Goal: Task Accomplishment & Management: Manage account settings

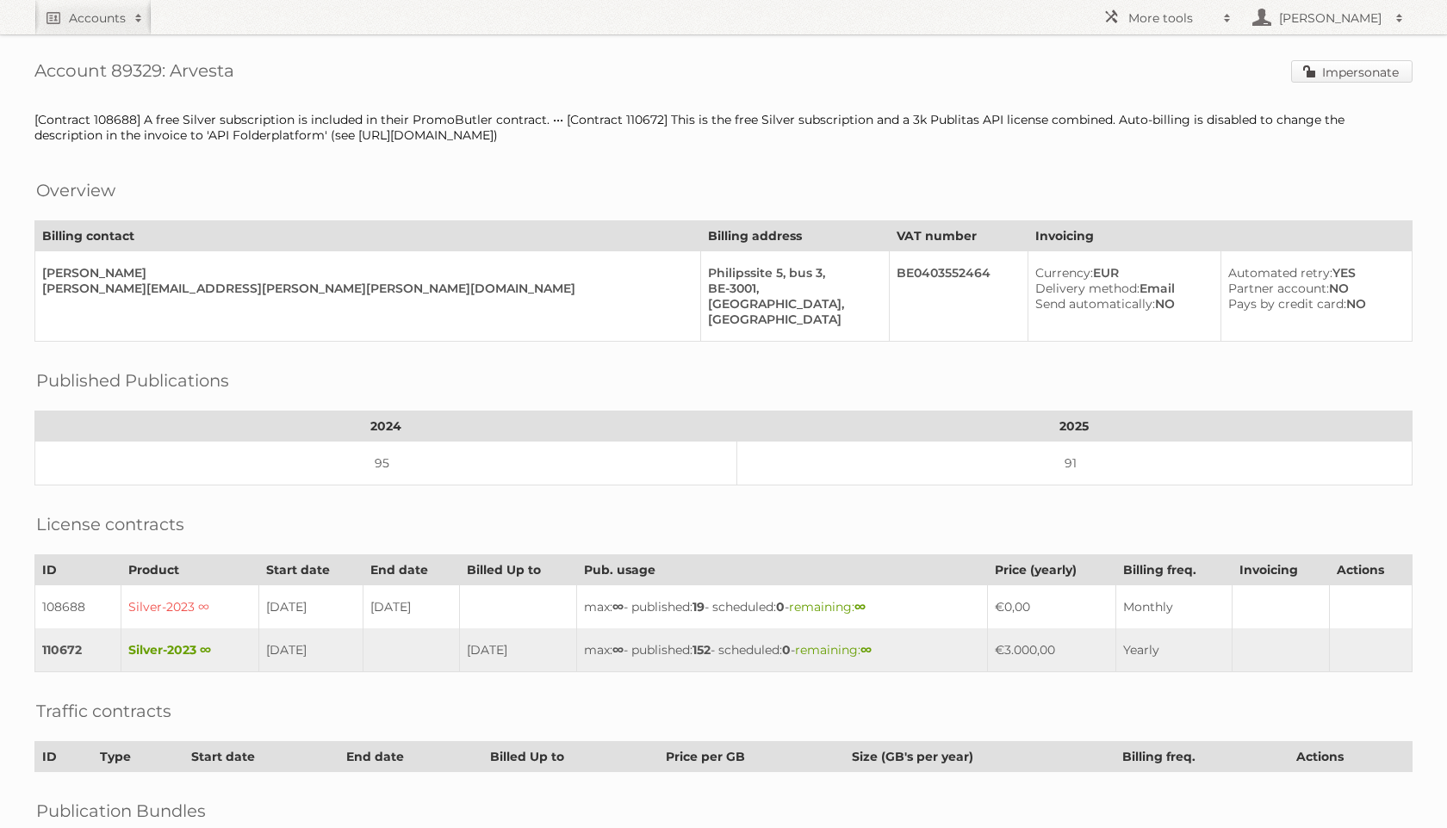
click at [1308, 60] on link "Impersonate" at bounding box center [1351, 71] width 121 height 22
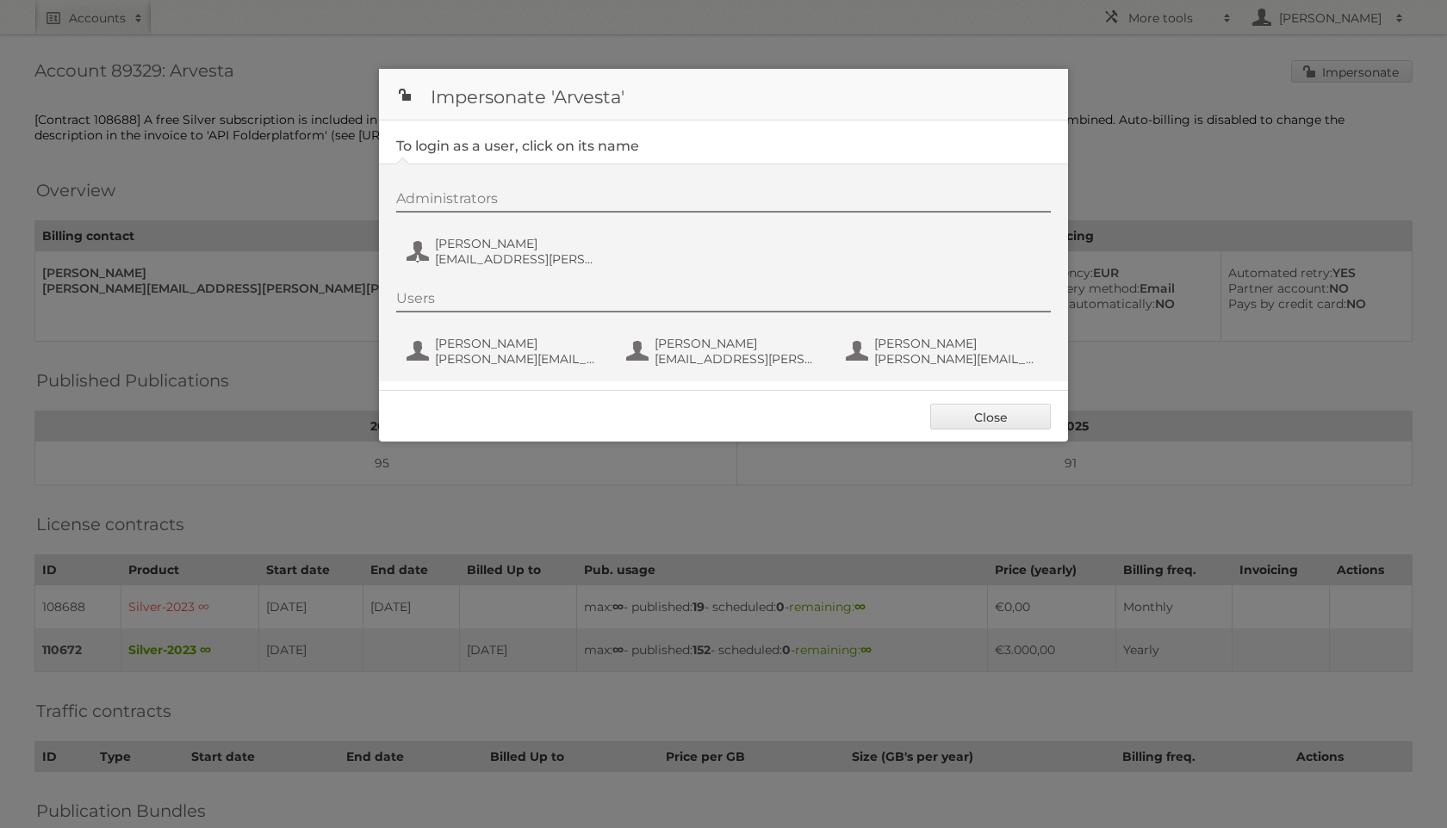
click at [477, 270] on div "Administrators Kevin Heylen heylen.kevin@aveve.be" at bounding box center [732, 231] width 672 height 83
click at [469, 251] on span "Kevin Heylen" at bounding box center [518, 243] width 167 height 15
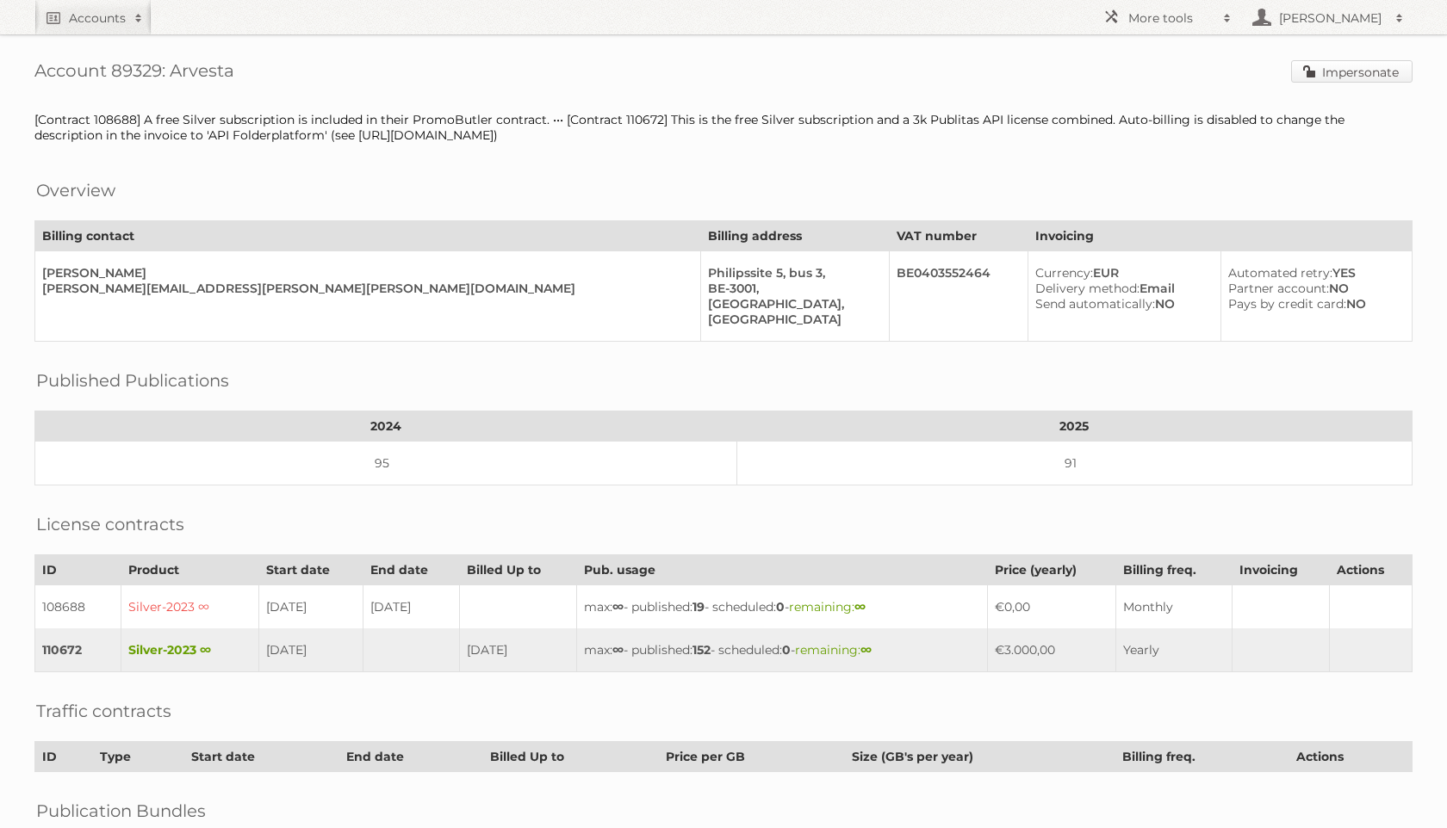
click at [1324, 69] on link "Impersonate" at bounding box center [1351, 71] width 121 height 22
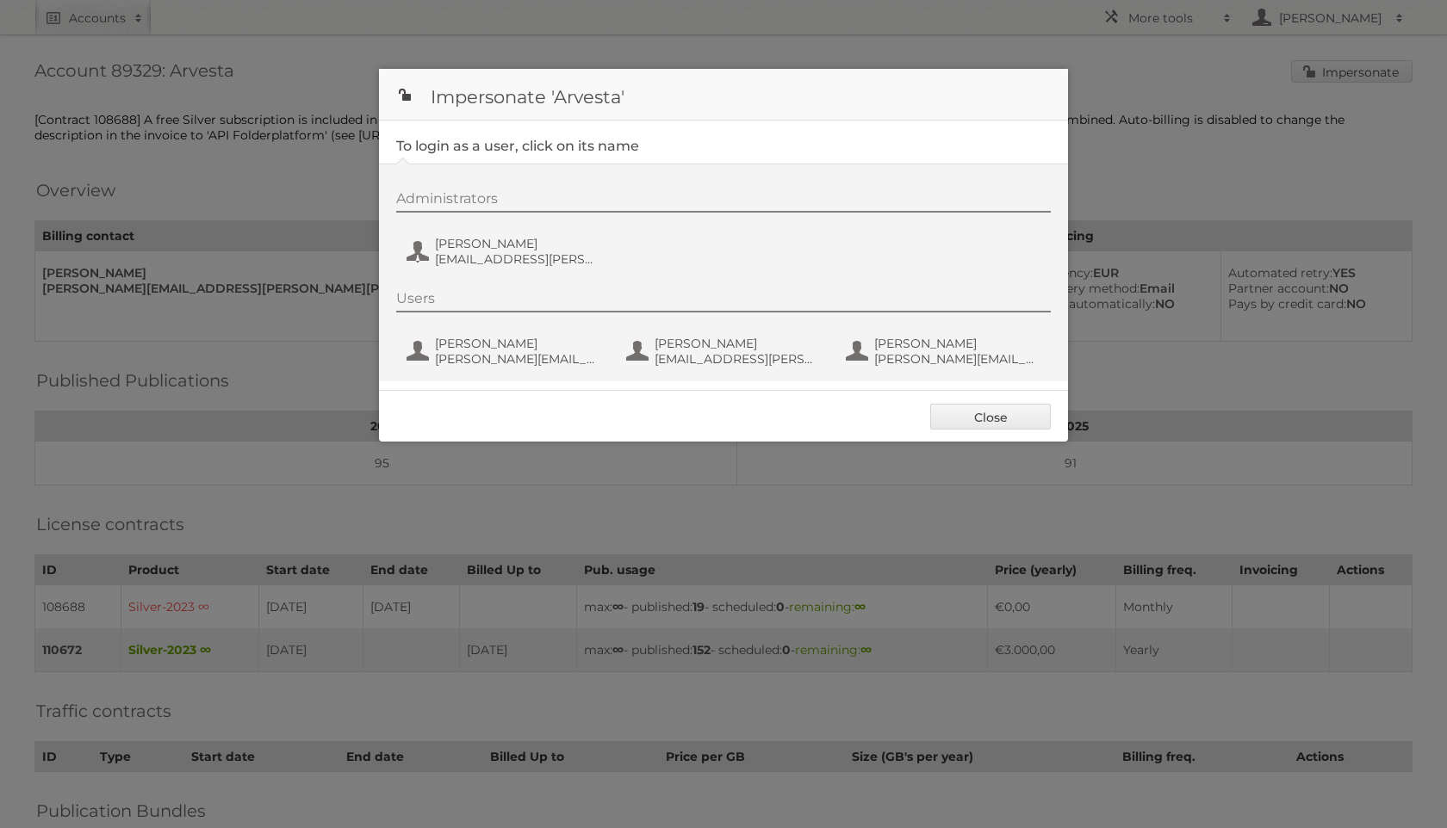
click at [976, 70] on h1 "Impersonate 'Arvesta'" at bounding box center [723, 95] width 689 height 52
click at [992, 430] on link "Close" at bounding box center [990, 417] width 121 height 26
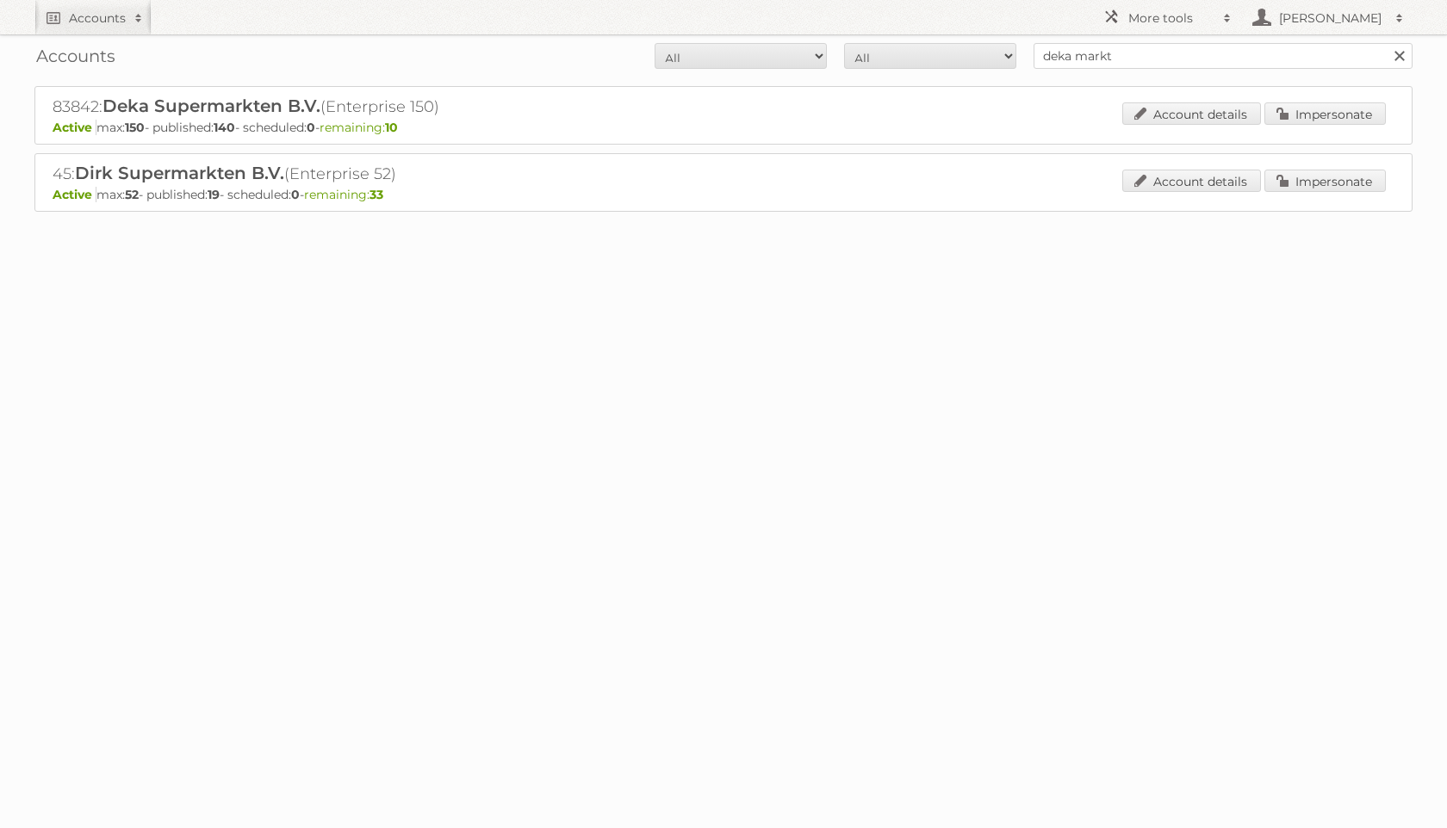
click at [1163, 43] on input "deka markt" at bounding box center [1222, 56] width 379 height 26
type input "hoogvliet"
click at [1385, 43] on input "Search" at bounding box center [1398, 56] width 26 height 26
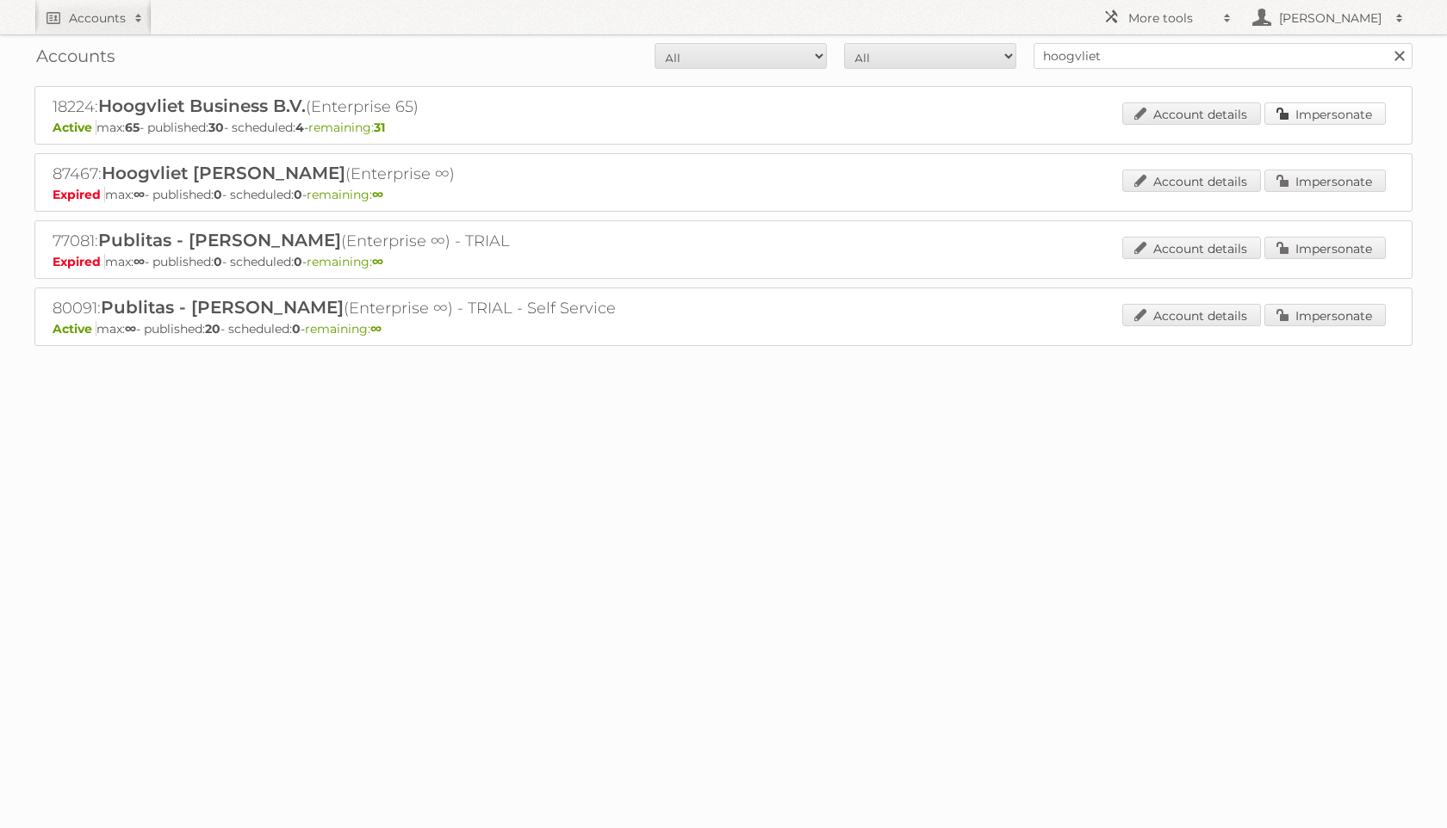
click at [1324, 116] on link "Impersonate" at bounding box center [1324, 113] width 121 height 22
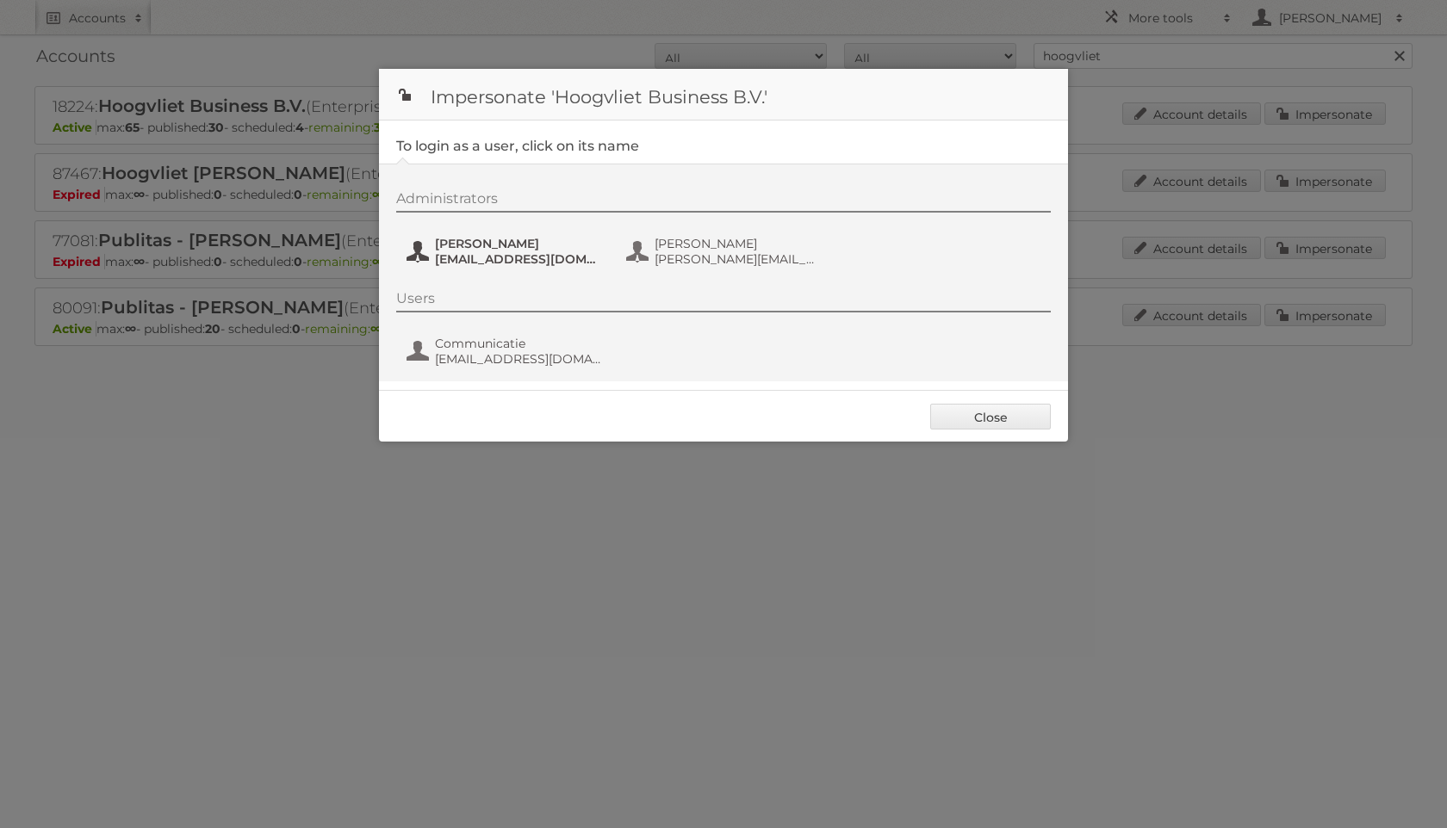
click at [456, 243] on span "[PERSON_NAME]" at bounding box center [518, 243] width 167 height 15
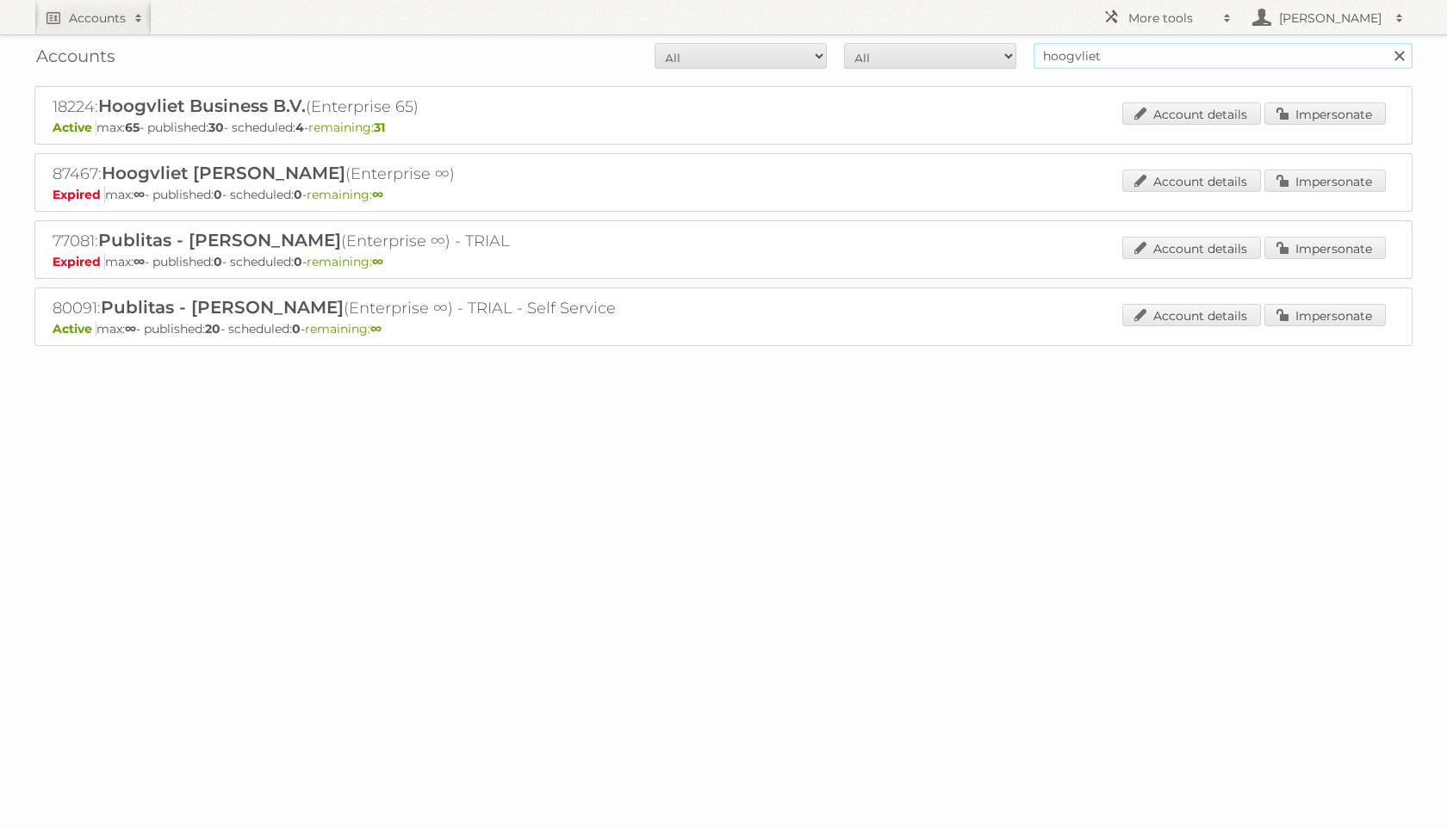
click at [1195, 68] on input "hoogvliet" at bounding box center [1222, 56] width 379 height 26
type input "ekoplaza"
click at [1385, 43] on input "Search" at bounding box center [1398, 56] width 26 height 26
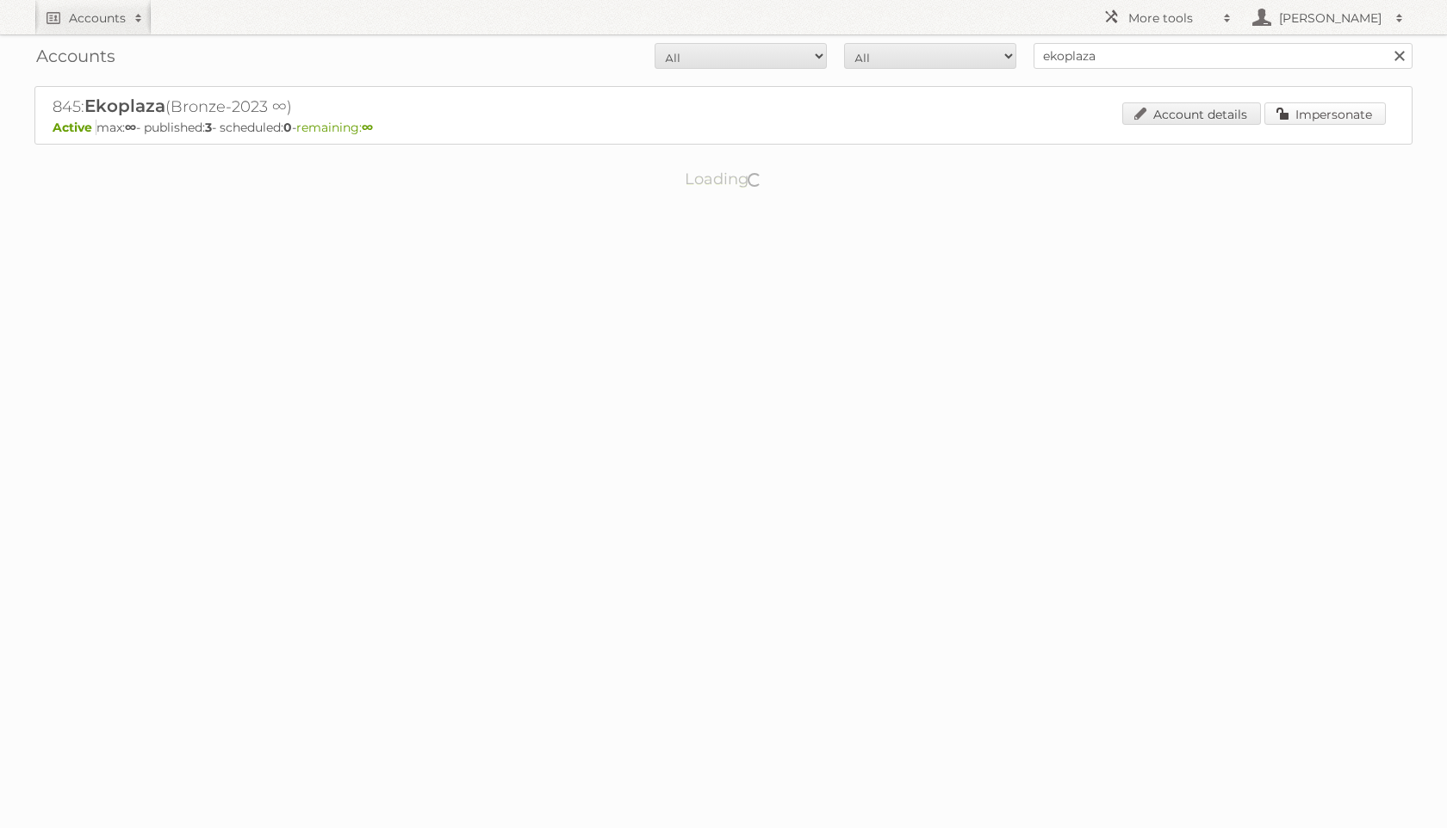
click at [1353, 119] on link "Impersonate" at bounding box center [1324, 113] width 121 height 22
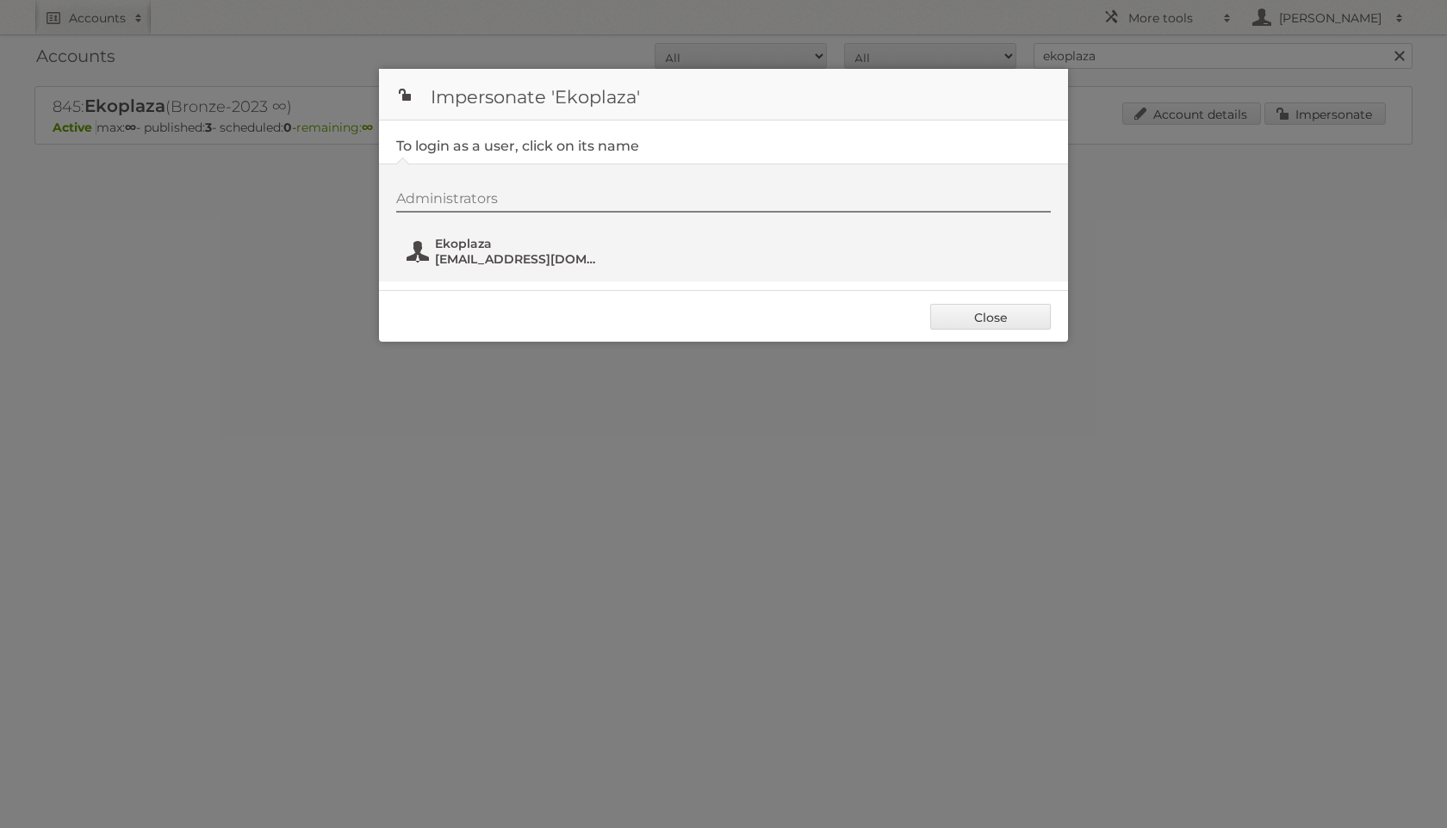
click at [495, 256] on span "marketing@udea.nl" at bounding box center [518, 258] width 167 height 15
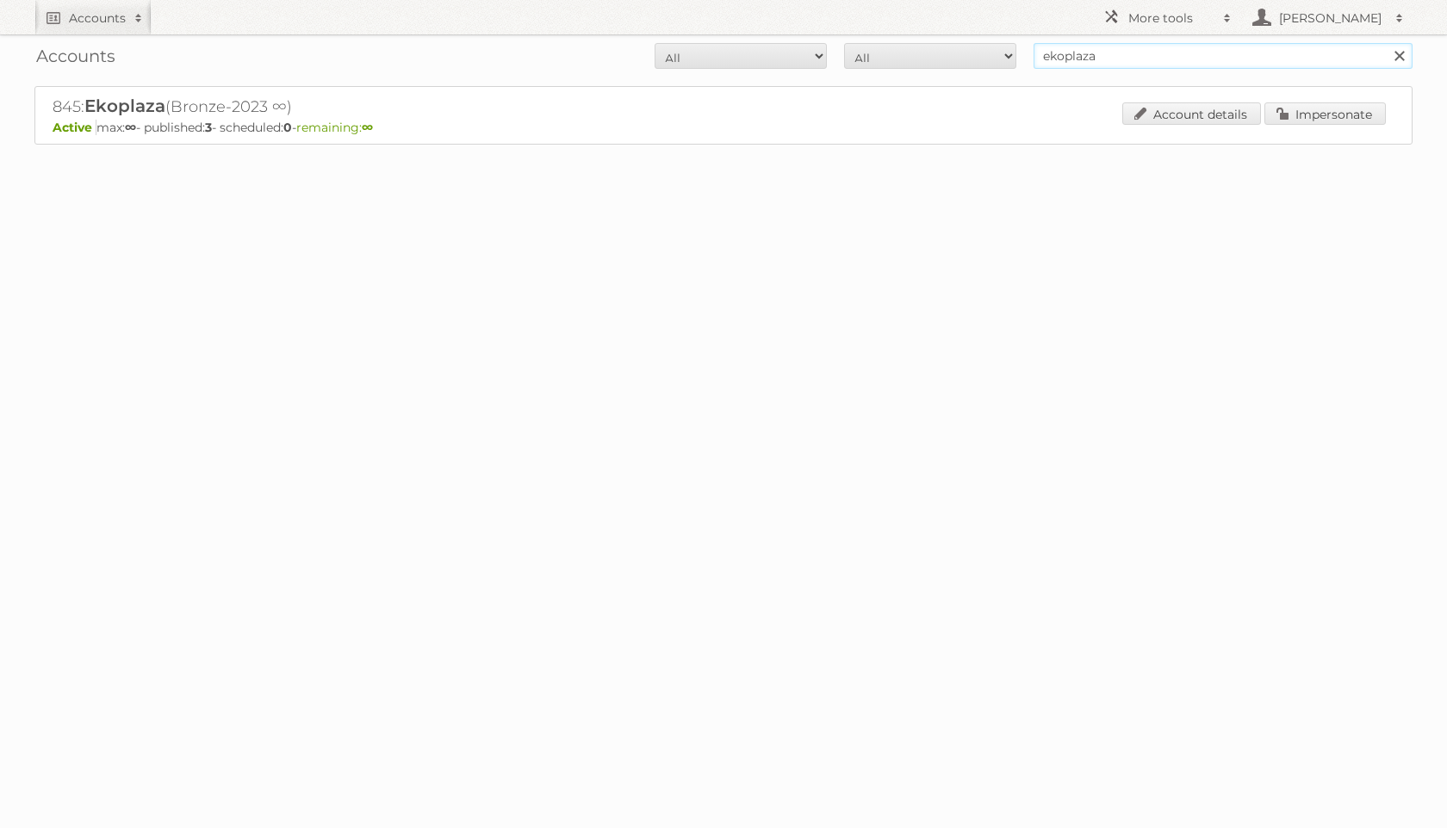
click at [1066, 65] on input "ekoplaza" at bounding box center [1222, 56] width 379 height 26
type input "boni"
click at [1385, 43] on input "Search" at bounding box center [1398, 56] width 26 height 26
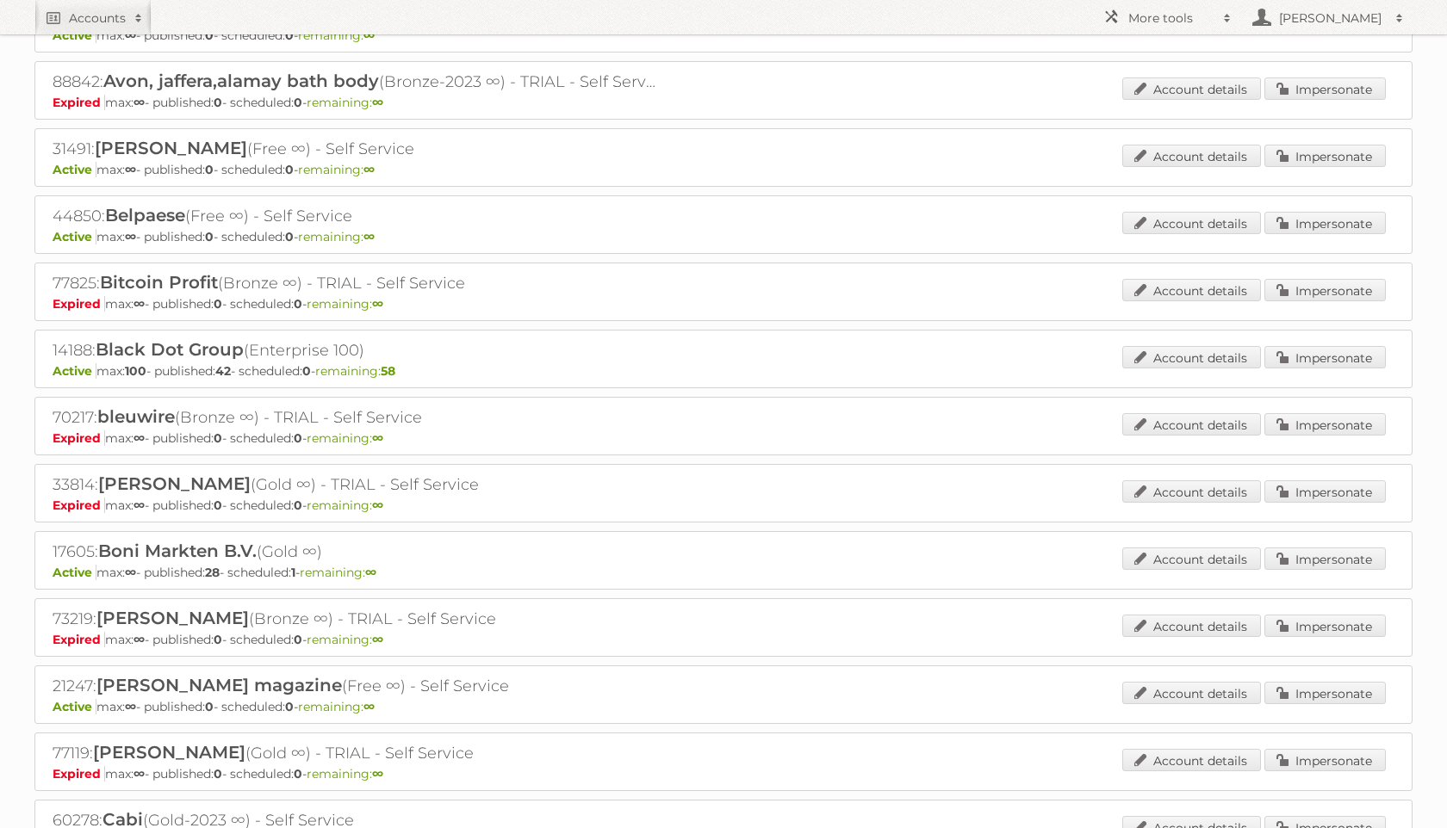
scroll to position [629, 0]
click at [1295, 555] on link "Impersonate" at bounding box center [1324, 560] width 121 height 22
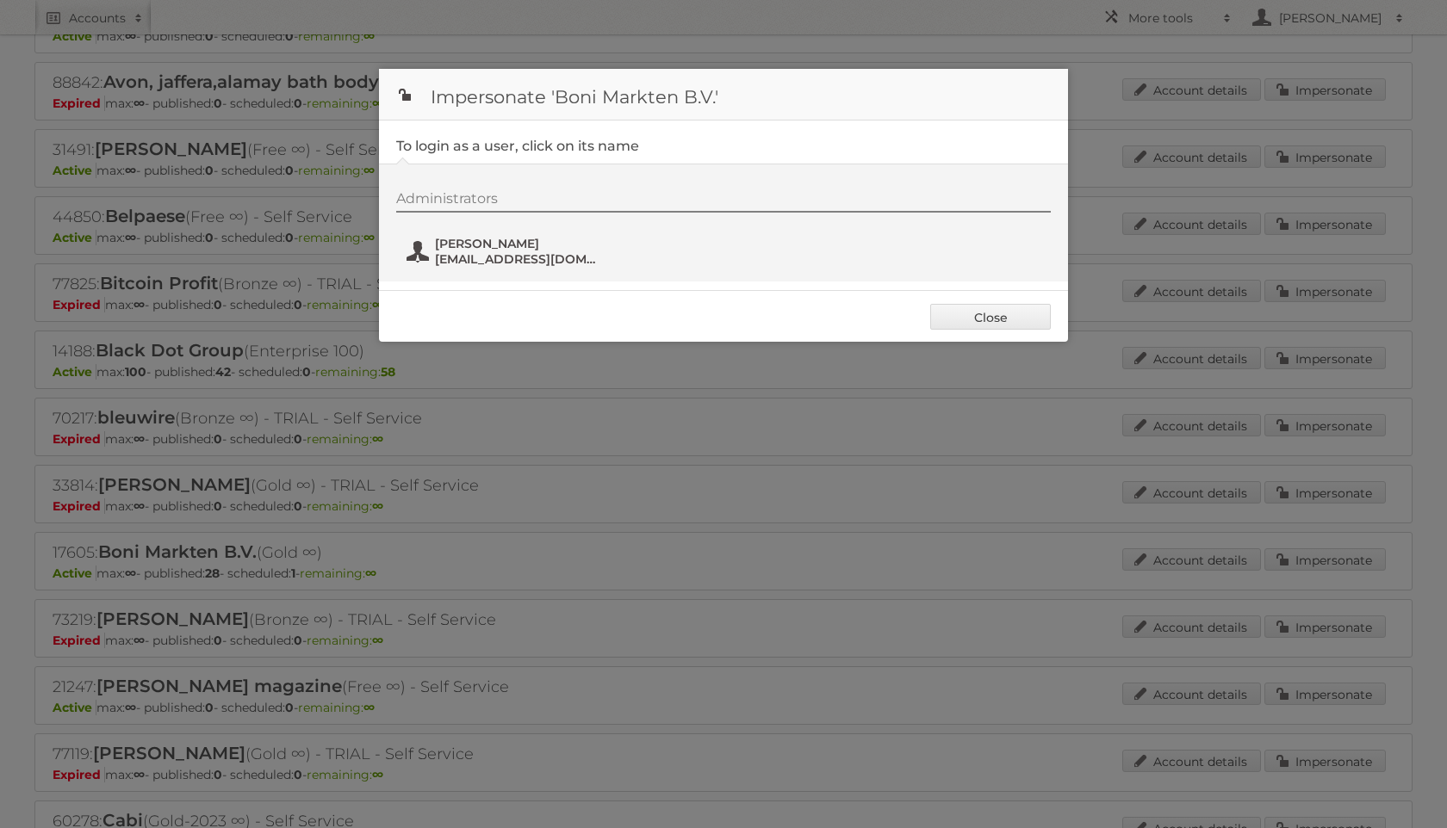
click at [524, 254] on span "h.vdhorst@bonisupermarkt.nl" at bounding box center [518, 258] width 167 height 15
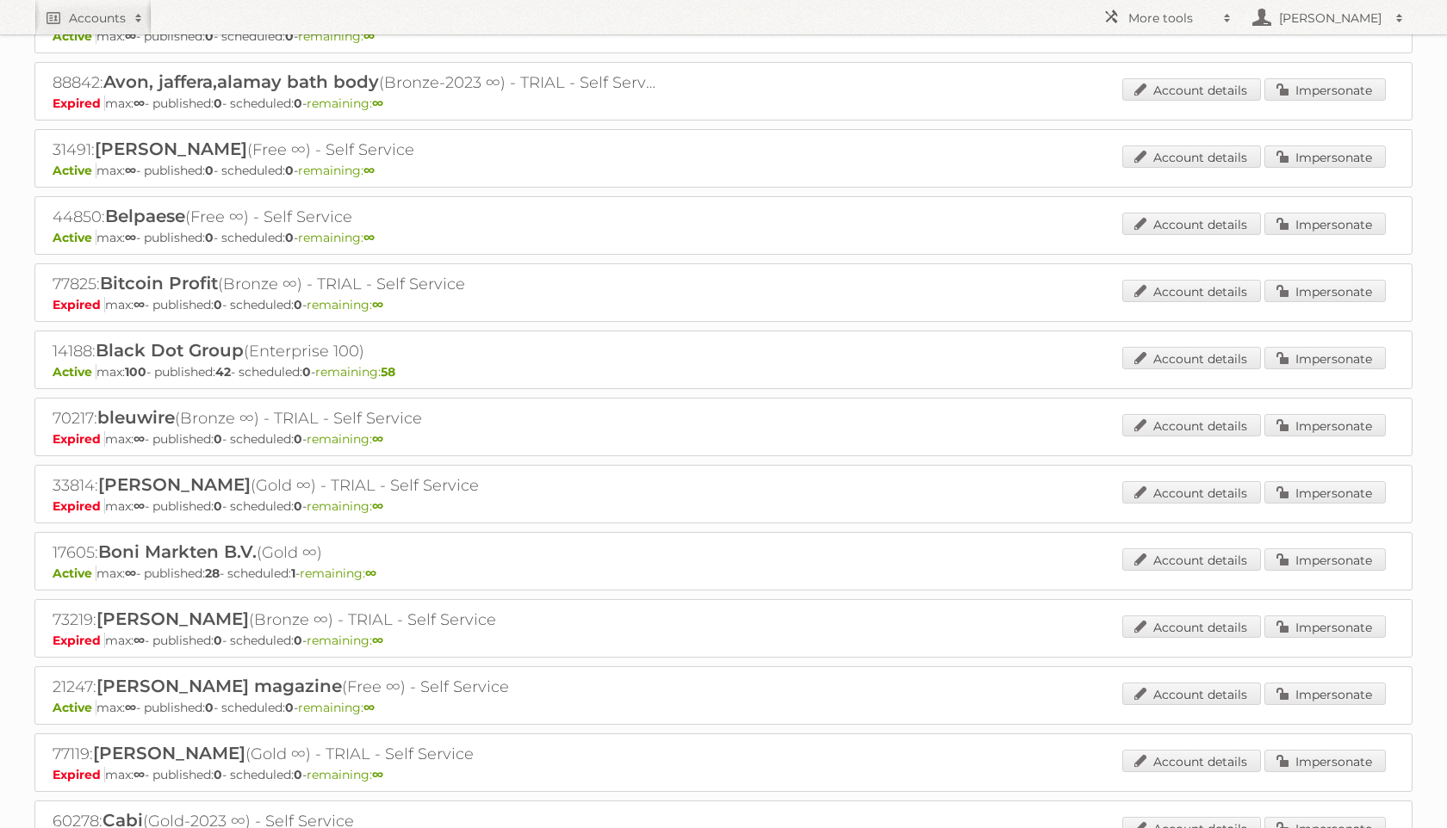
scroll to position [0, 0]
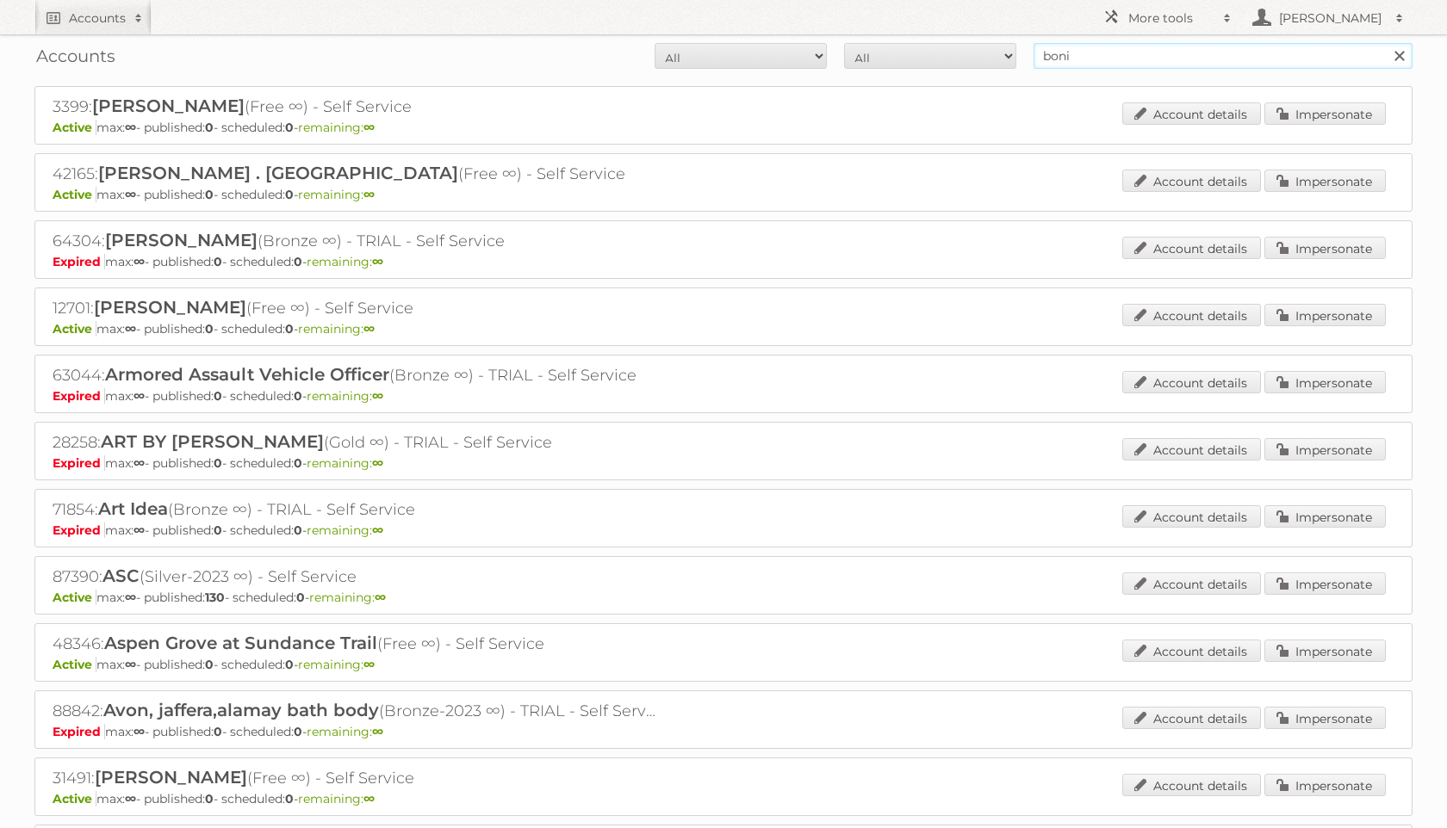
click at [1113, 60] on input "boni" at bounding box center [1222, 56] width 379 height 26
click at [1113, 61] on input "boni" at bounding box center [1222, 56] width 379 height 26
type input "scapino"
click at [1385, 43] on input "Search" at bounding box center [1398, 56] width 26 height 26
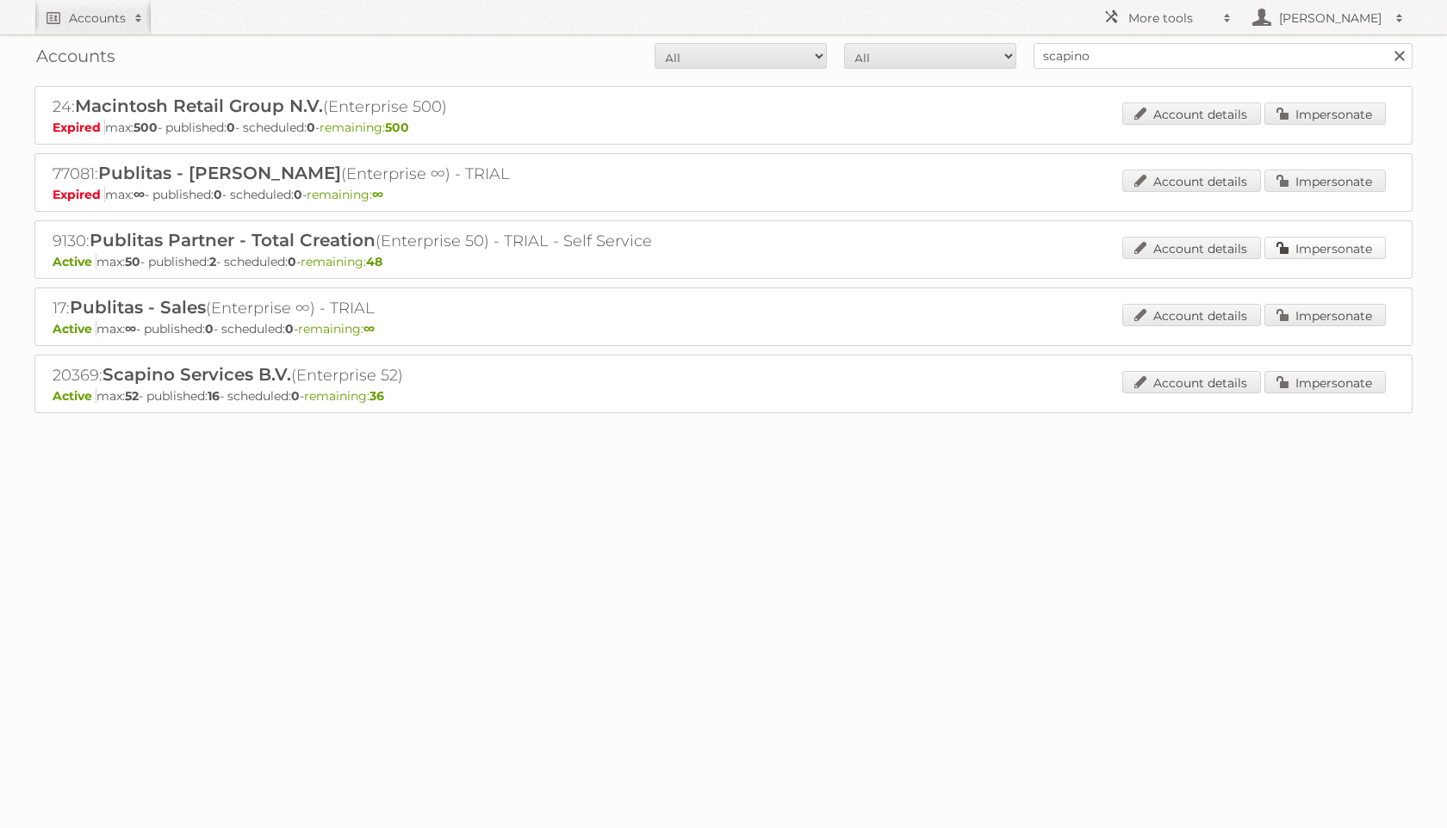
click at [1305, 245] on link "Impersonate" at bounding box center [1324, 248] width 121 height 22
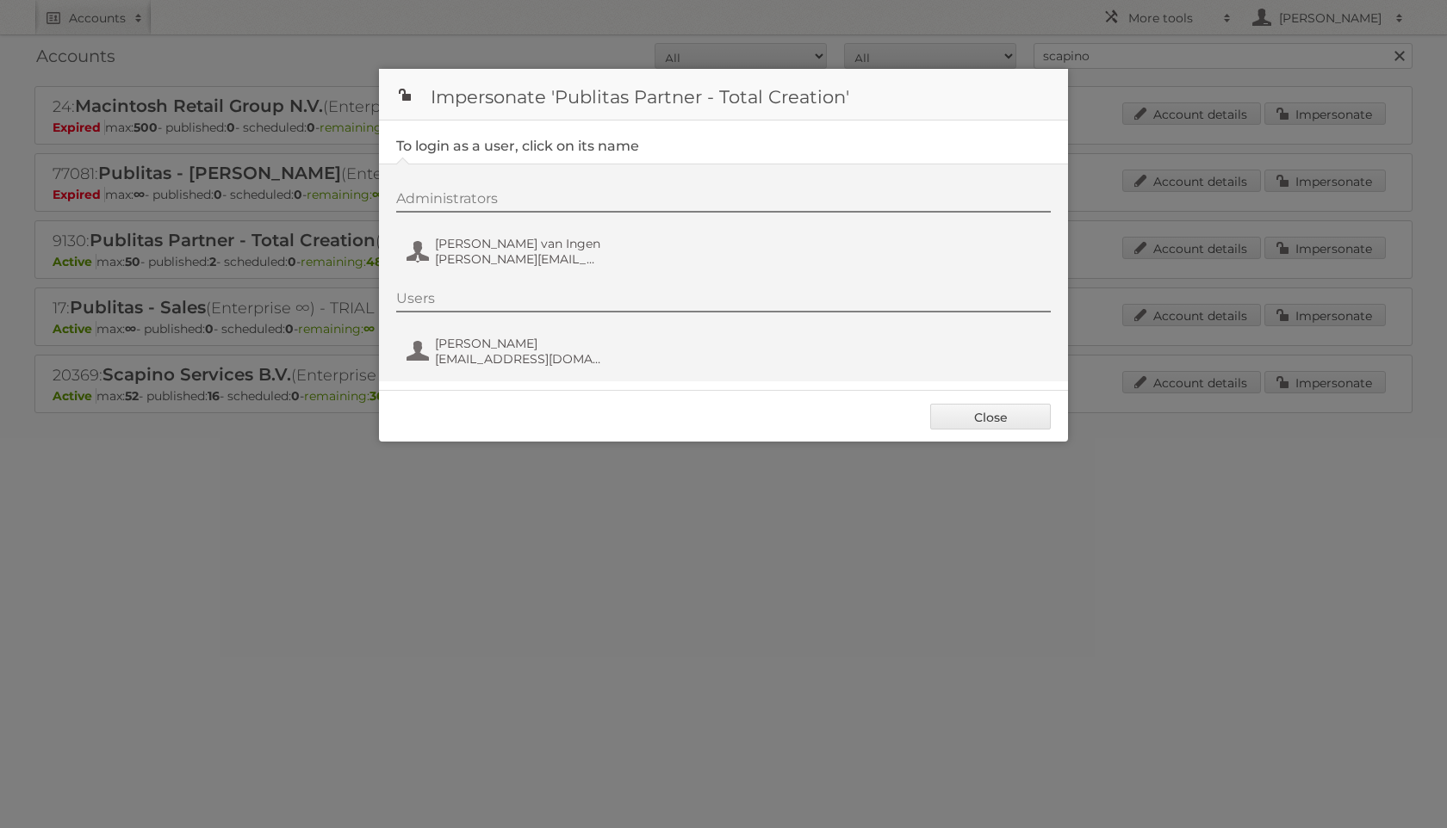
click at [1113, 574] on div at bounding box center [723, 414] width 1447 height 828
click at [1024, 429] on link "Close" at bounding box center [990, 417] width 121 height 26
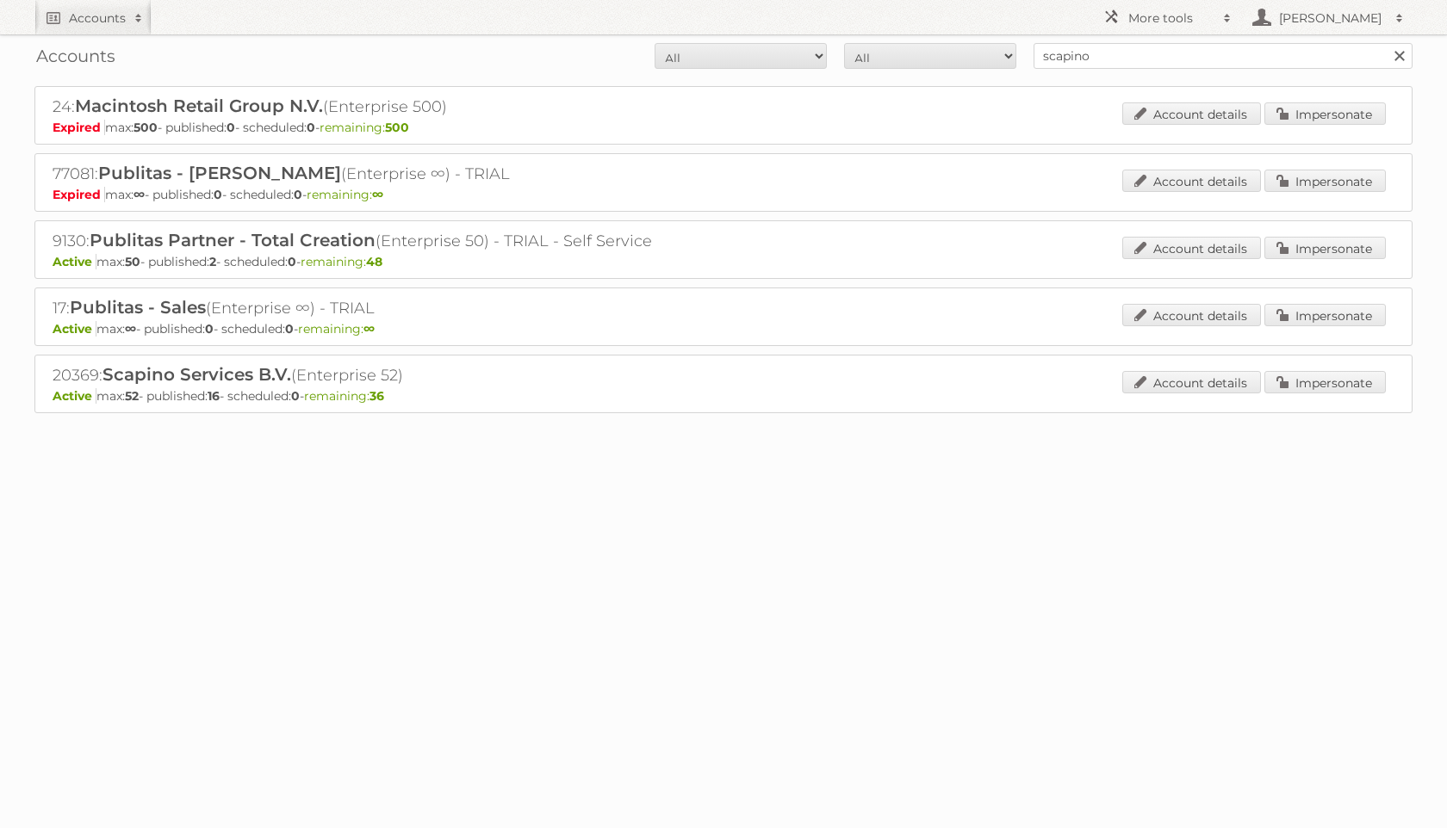
click at [1265, 394] on div "Account details Impersonate" at bounding box center [1253, 384] width 263 height 26
click at [1289, 382] on link "Impersonate" at bounding box center [1324, 382] width 121 height 22
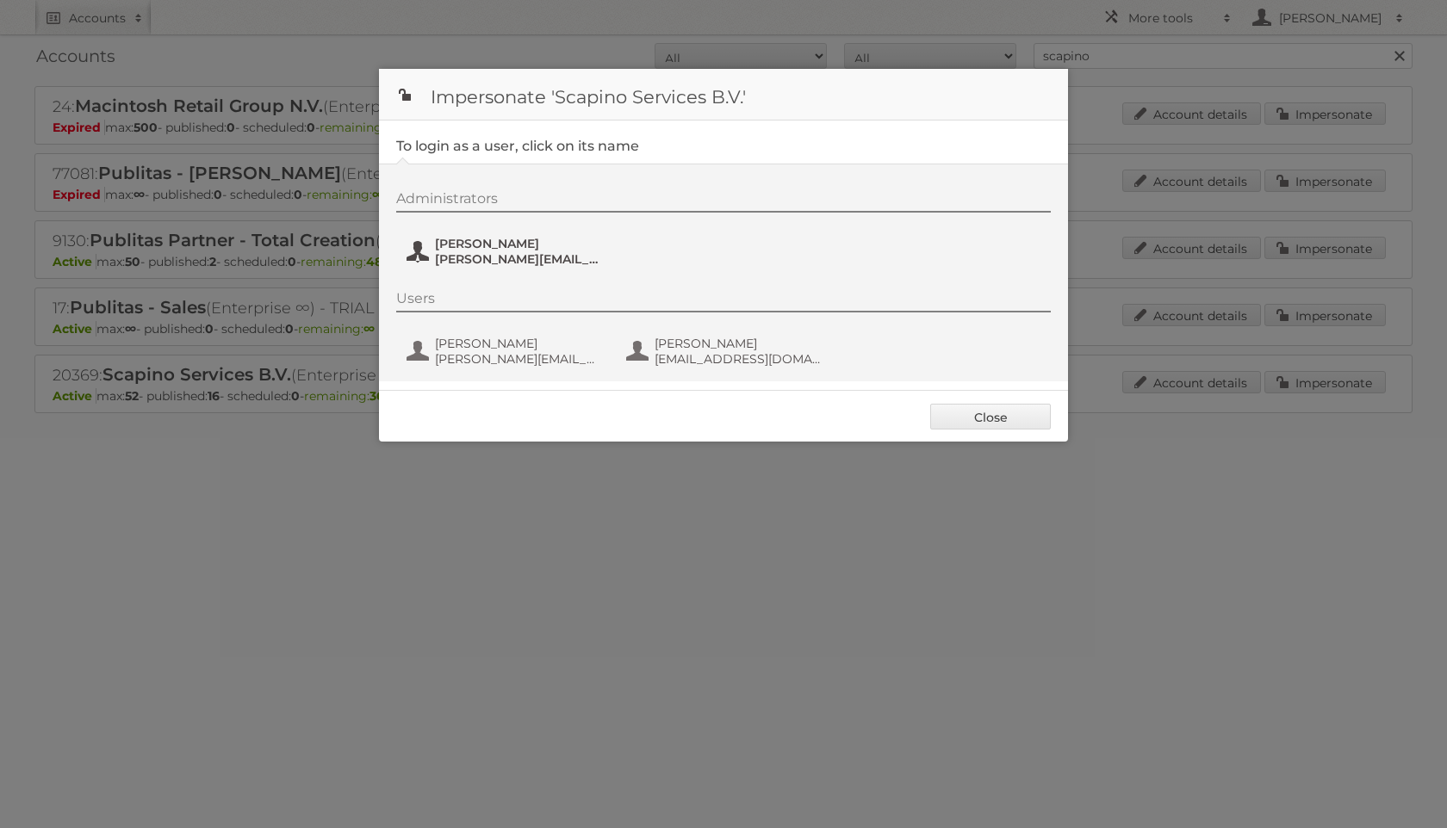
click at [537, 247] on span "Iris Kamminga" at bounding box center [518, 243] width 167 height 15
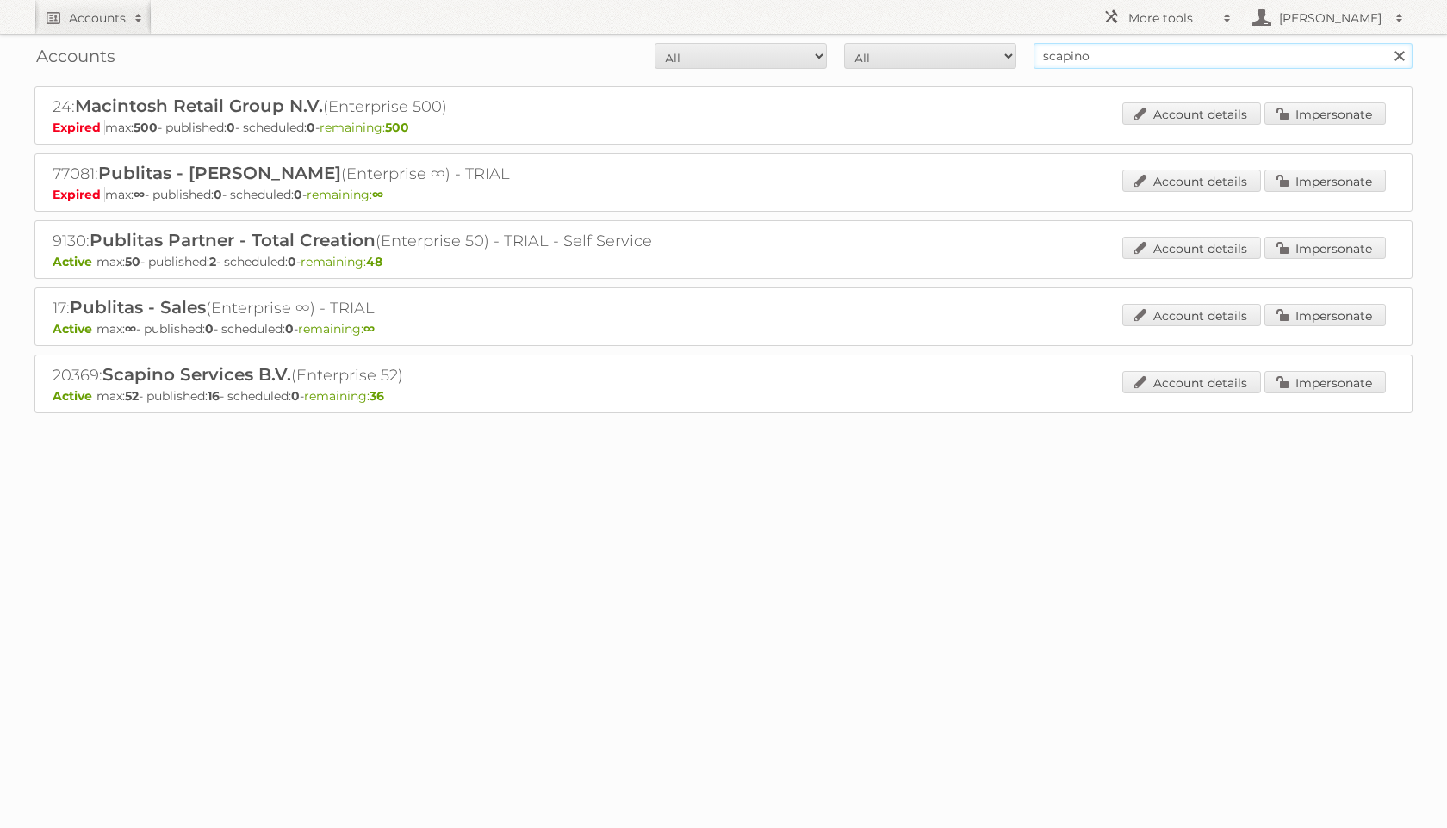
click at [1128, 51] on input "scapino" at bounding box center [1222, 56] width 379 height 26
type input "bouwmaat"
click at [1385, 43] on input "Search" at bounding box center [1398, 56] width 26 height 26
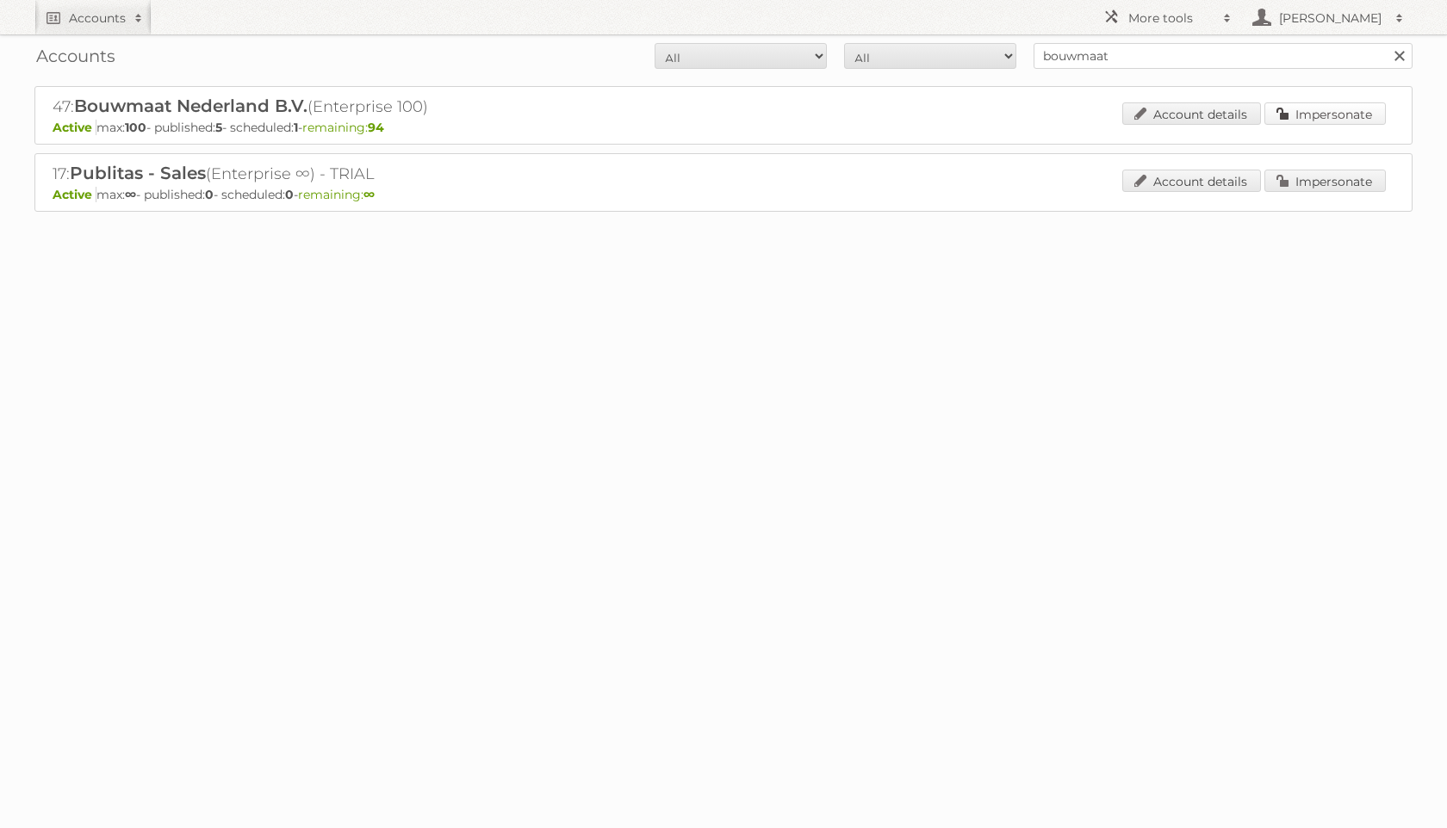
click at [1285, 114] on link "Impersonate" at bounding box center [1324, 113] width 121 height 22
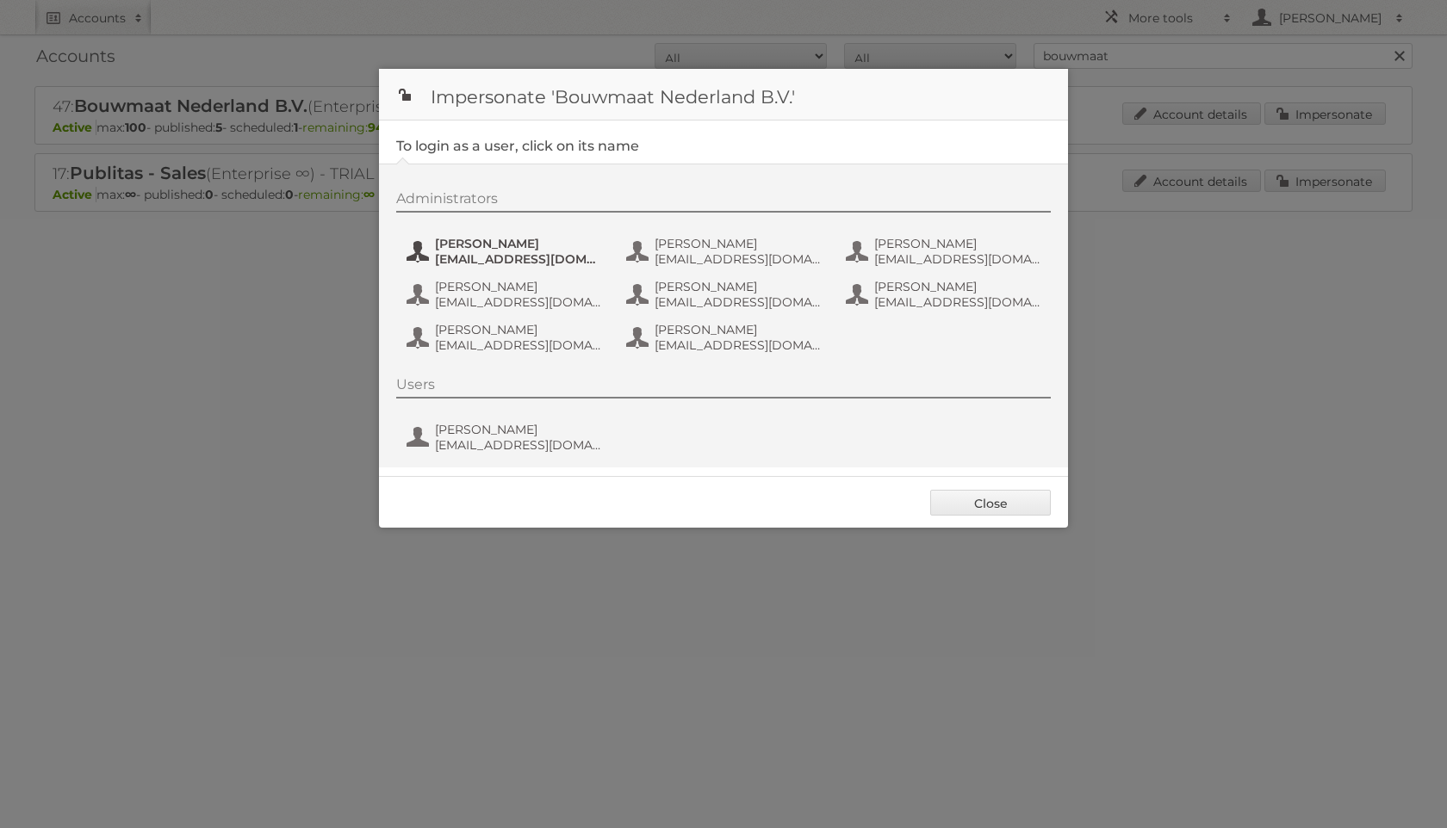
click at [534, 249] on span "Danique van Leek" at bounding box center [518, 243] width 167 height 15
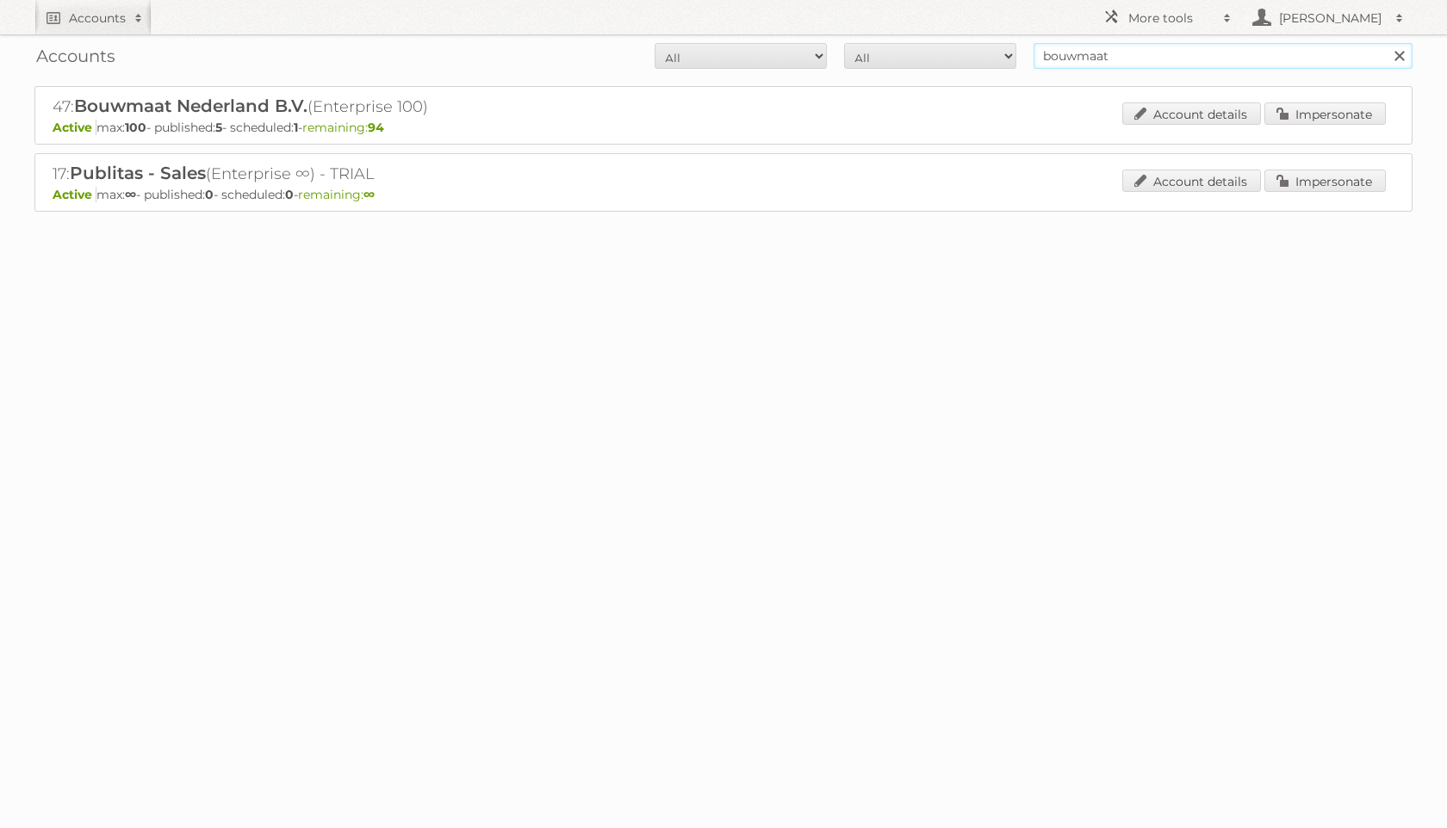
click at [1195, 54] on input "bouwmaat" at bounding box center [1222, 56] width 379 height 26
type input "paradigit"
click at [1385, 43] on input "Search" at bounding box center [1398, 56] width 26 height 26
click at [1348, 111] on link "Impersonate" at bounding box center [1324, 113] width 121 height 22
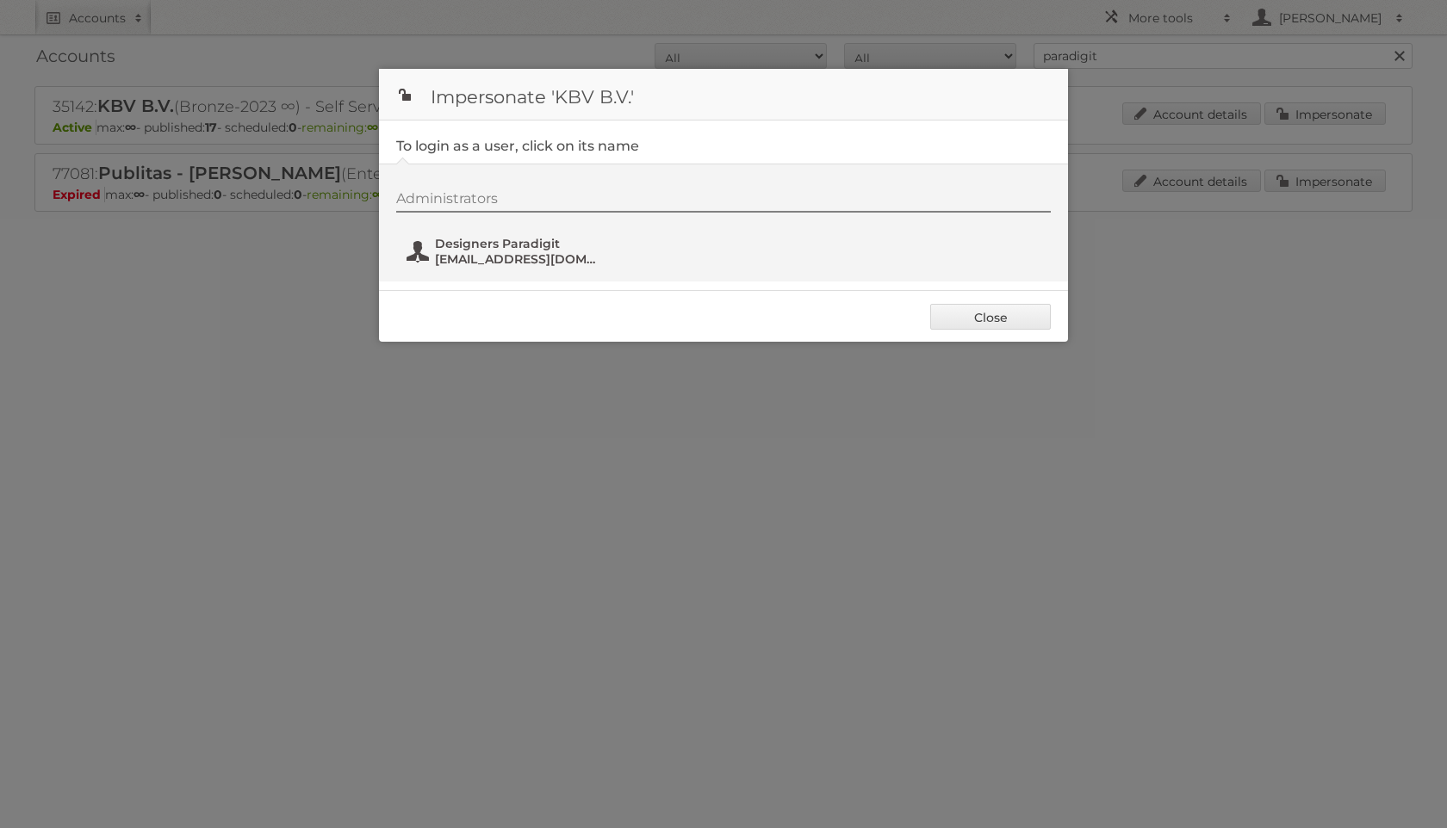
click at [536, 257] on span "[EMAIL_ADDRESS][DOMAIN_NAME]" at bounding box center [518, 258] width 167 height 15
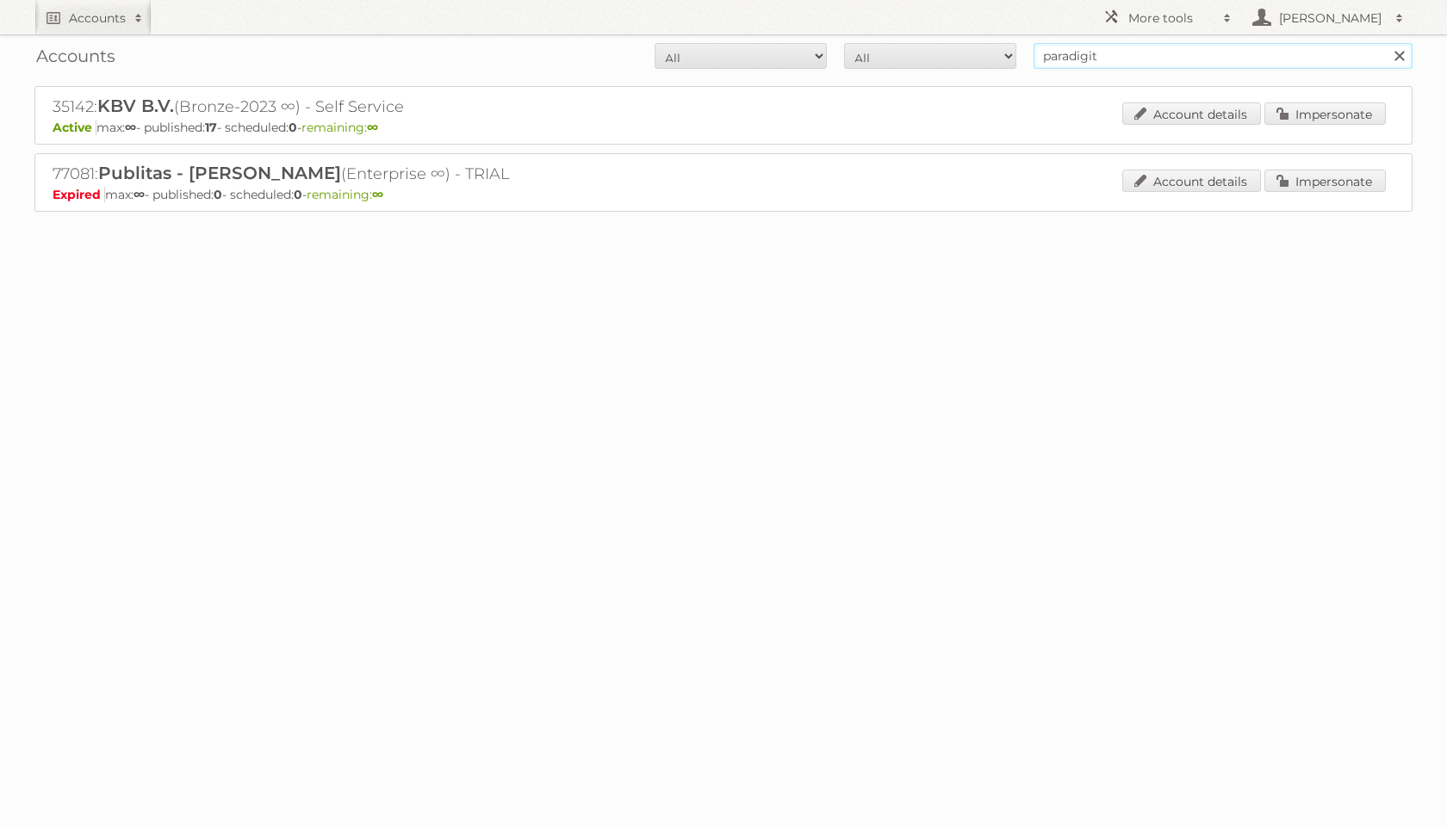
click at [1114, 47] on input "paradigit" at bounding box center [1222, 56] width 379 height 26
type input "nlslaapt"
click at [1385, 43] on input "Search" at bounding box center [1398, 56] width 26 height 26
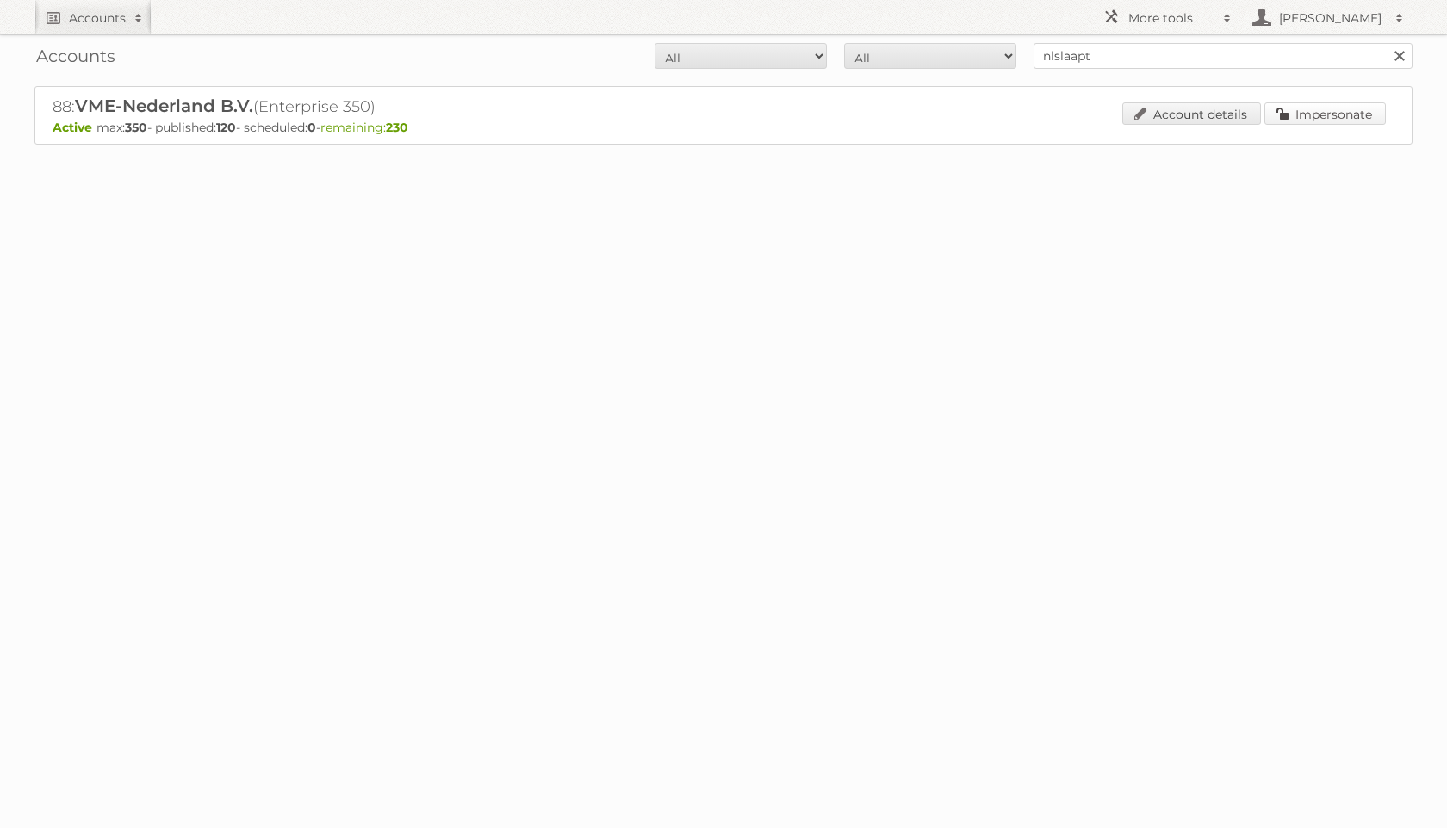
click at [1278, 103] on link "Impersonate" at bounding box center [1324, 113] width 121 height 22
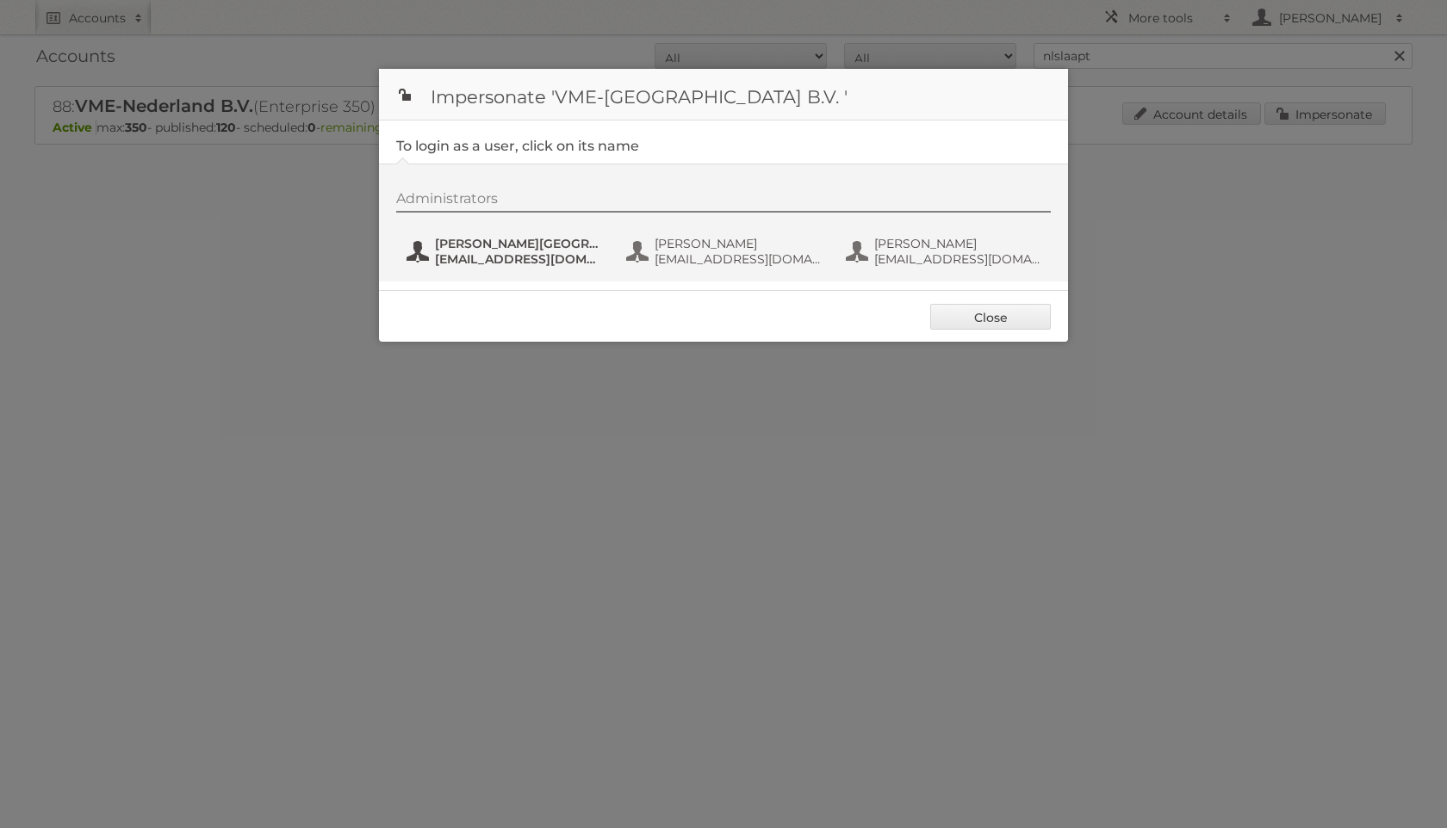
click at [518, 234] on button "Hilde van Oostende communicatie@vmeretail.nl" at bounding box center [506, 251] width 202 height 34
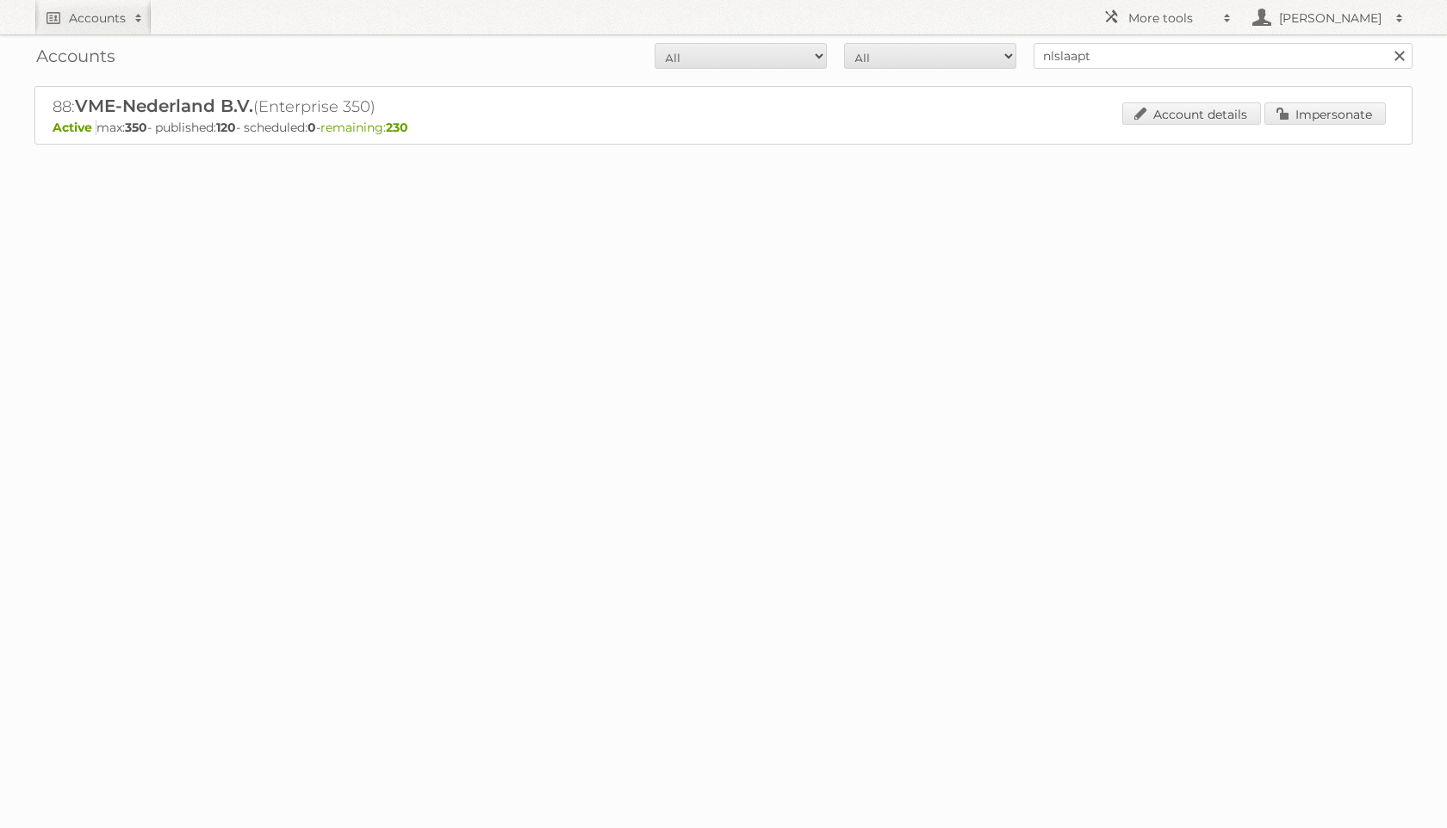
click at [1095, 71] on div "Accounts All Active Expired Pending All Paid Trials Self service nlslaapt Search" at bounding box center [723, 55] width 1378 height 43
click at [1095, 66] on input "nlslaapt" at bounding box center [1222, 56] width 379 height 26
type input "dekamarkt"
click at [1385, 43] on input "Search" at bounding box center [1398, 56] width 26 height 26
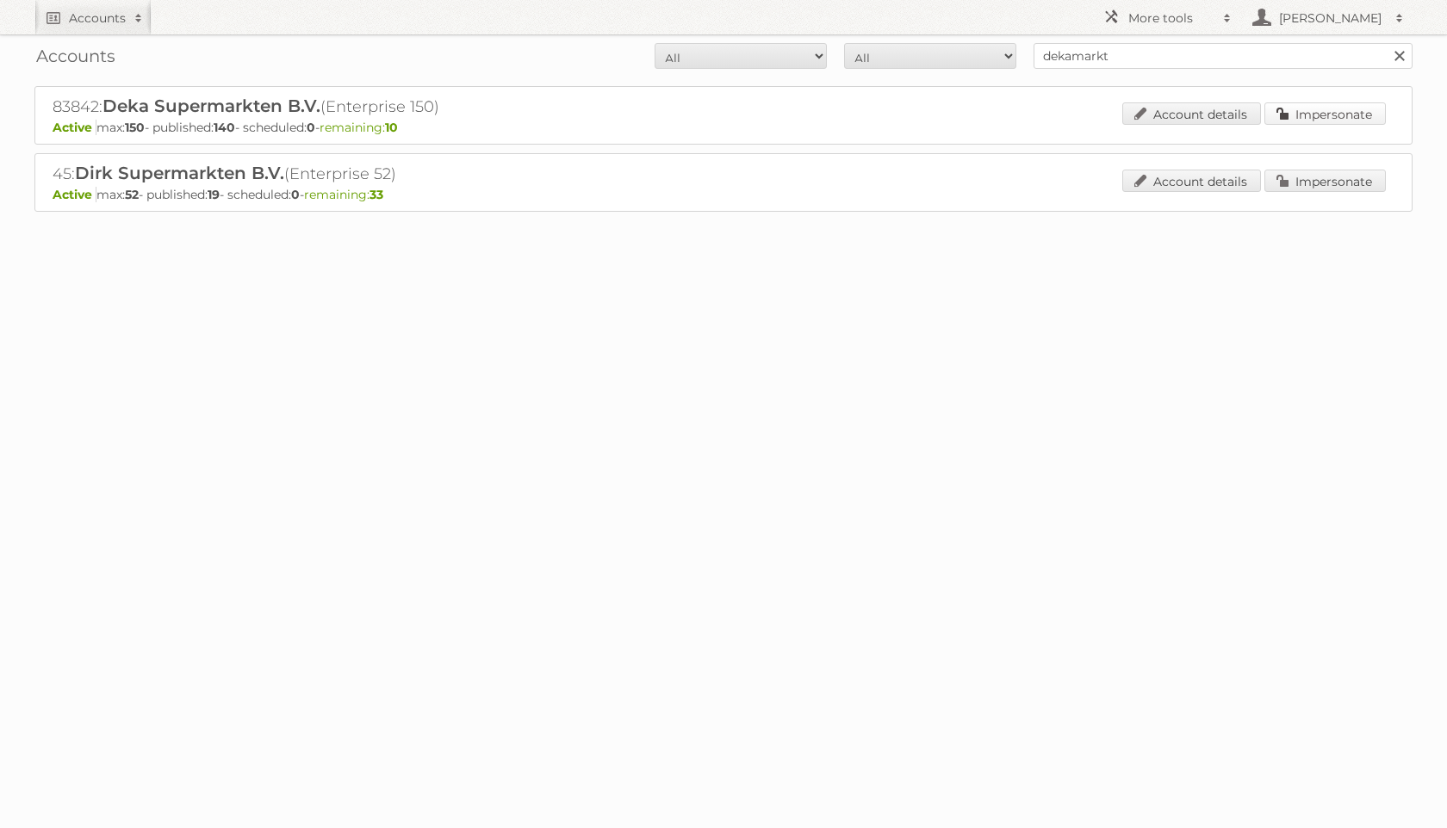
click at [1349, 109] on link "Impersonate" at bounding box center [1324, 113] width 121 height 22
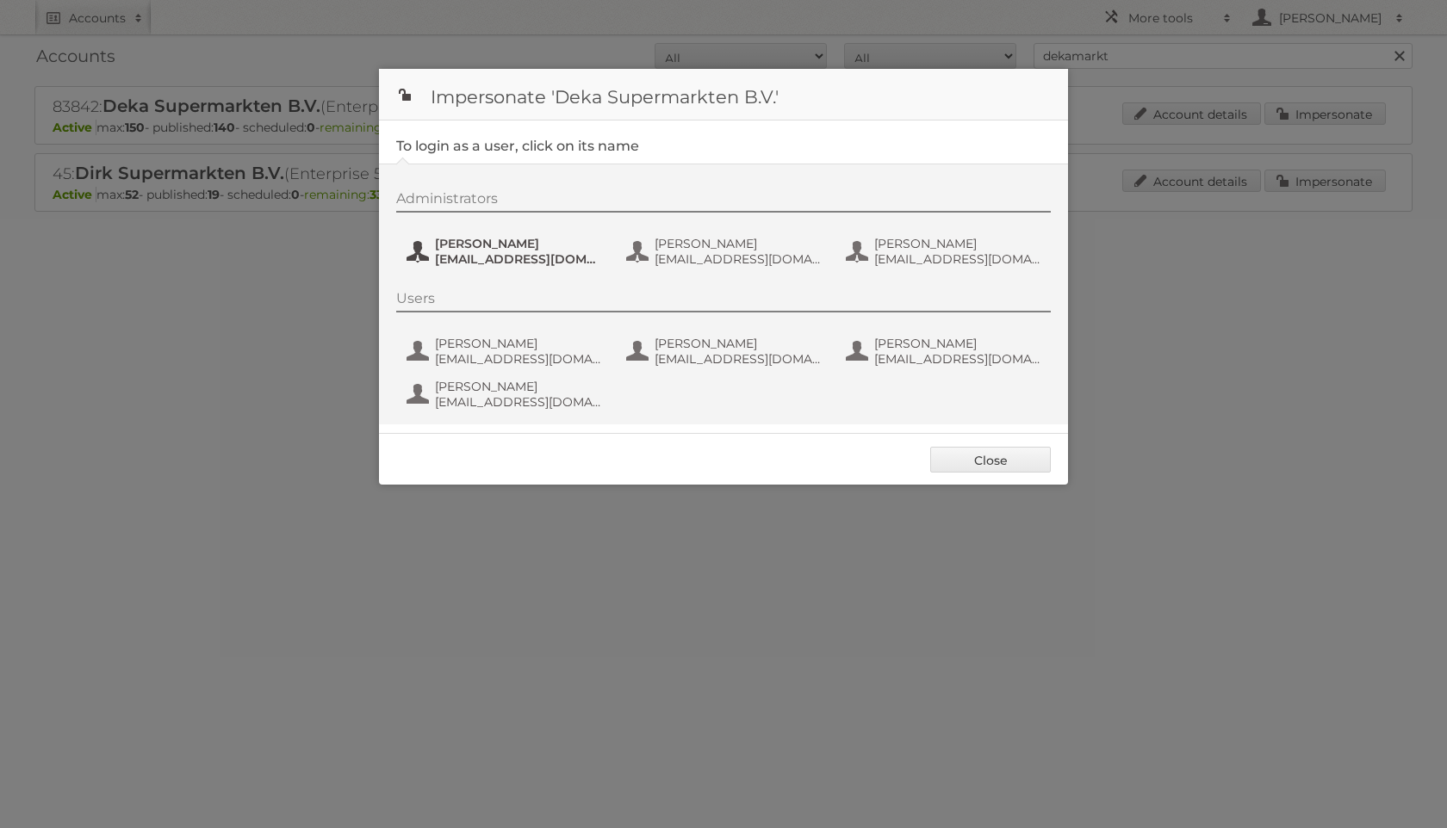
click at [560, 250] on span "[PERSON_NAME]" at bounding box center [518, 243] width 167 height 15
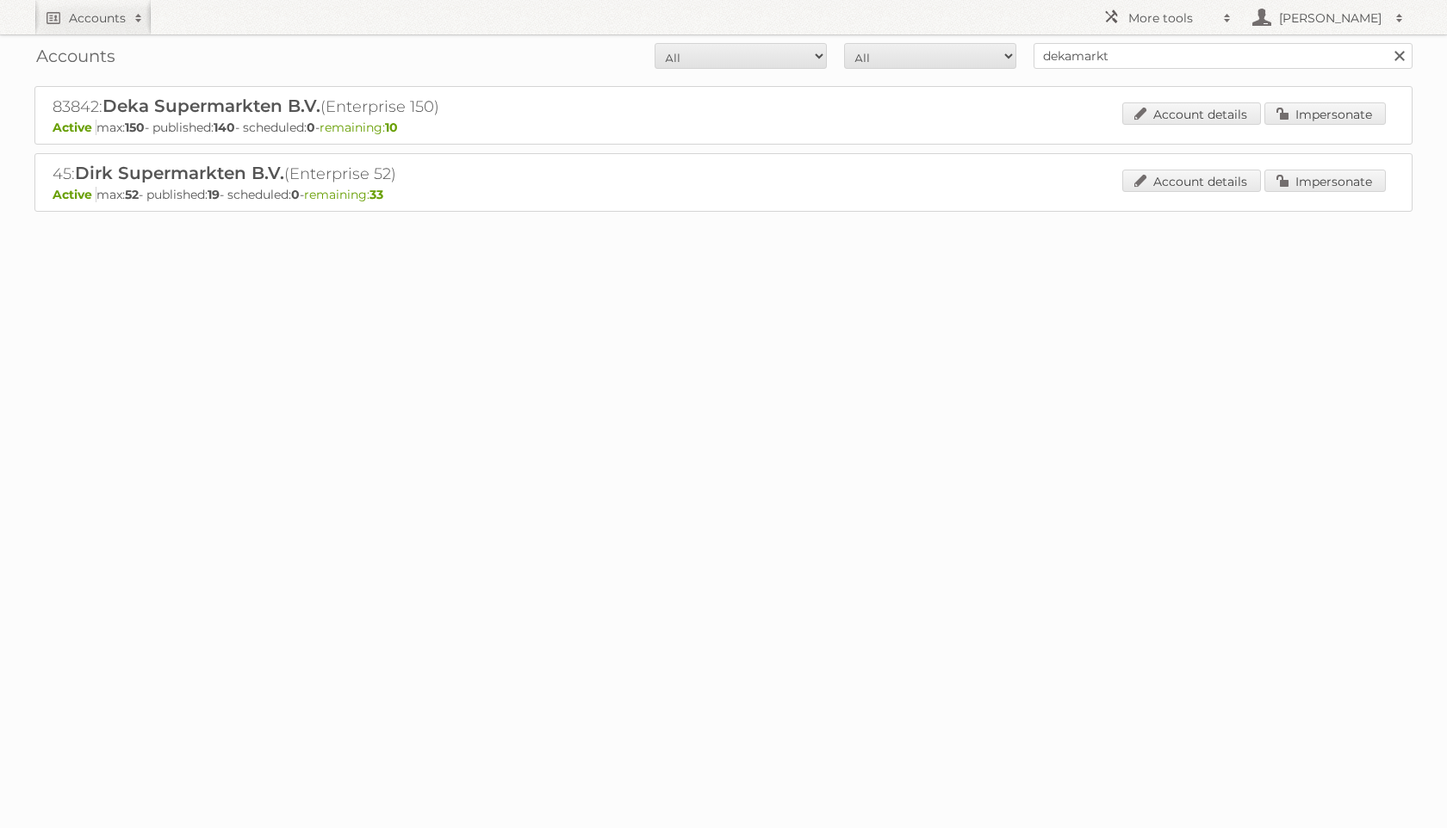
click at [1158, 41] on div "Accounts All Active Expired Pending All Paid Trials Self service dekamarkt Sear…" at bounding box center [723, 55] width 1378 height 43
click at [1158, 58] on input "dekamarkt" at bounding box center [1222, 56] width 379 height 26
type input "leenbakker"
click at [1385, 43] on input "Search" at bounding box center [1398, 56] width 26 height 26
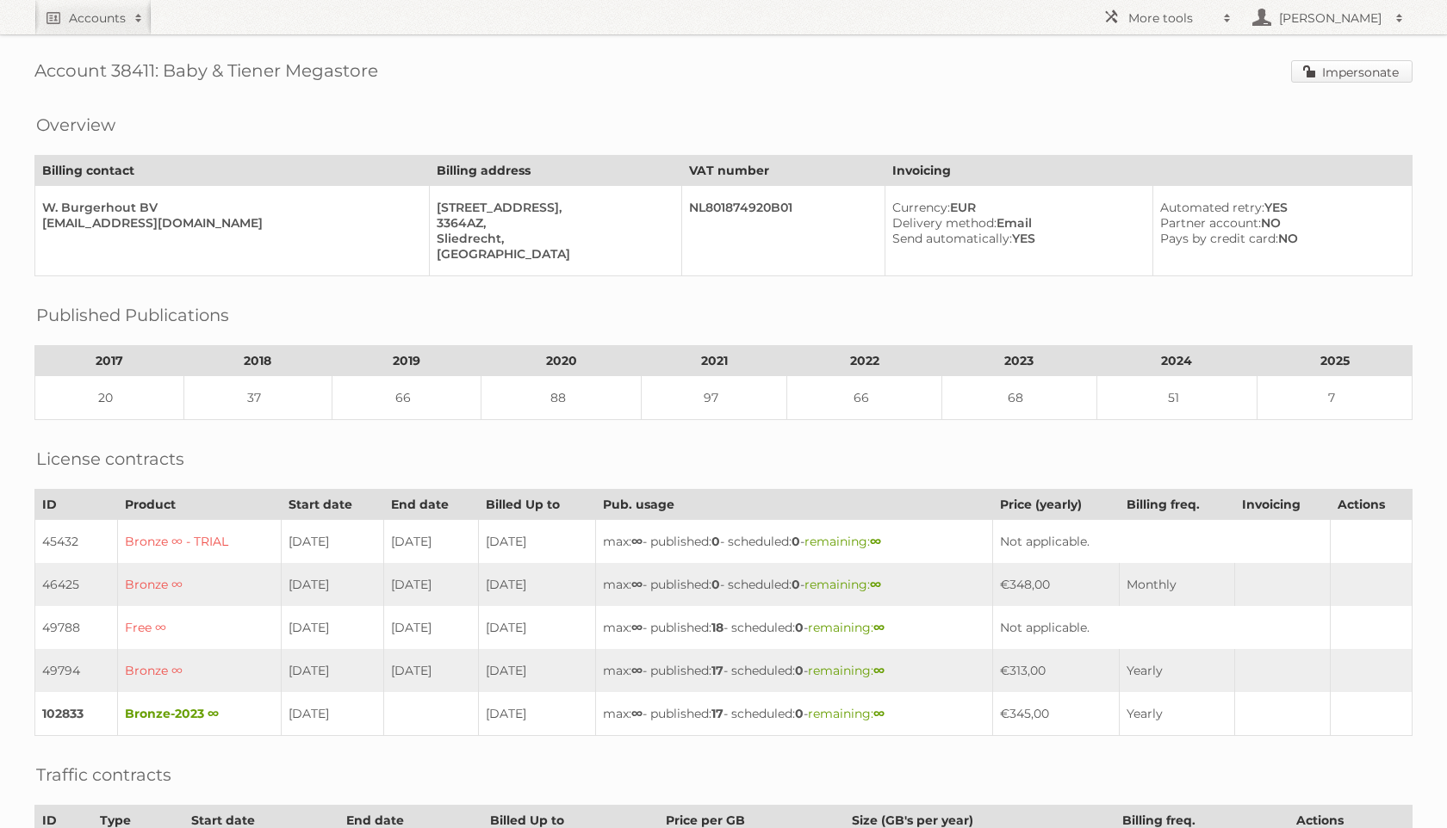
click at [1338, 78] on link "Impersonate" at bounding box center [1351, 71] width 121 height 22
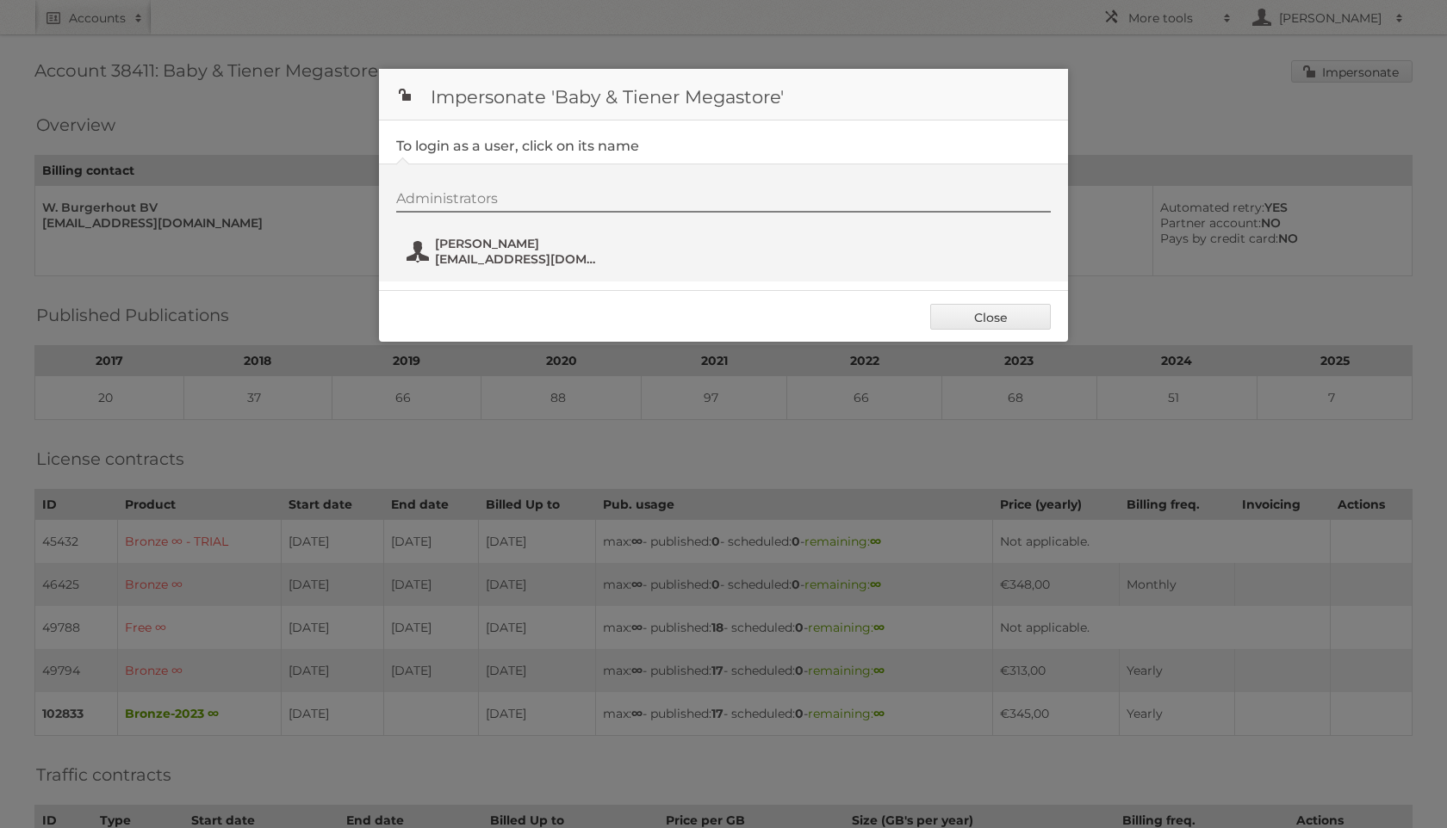
click at [524, 251] on span "[PERSON_NAME]" at bounding box center [518, 243] width 167 height 15
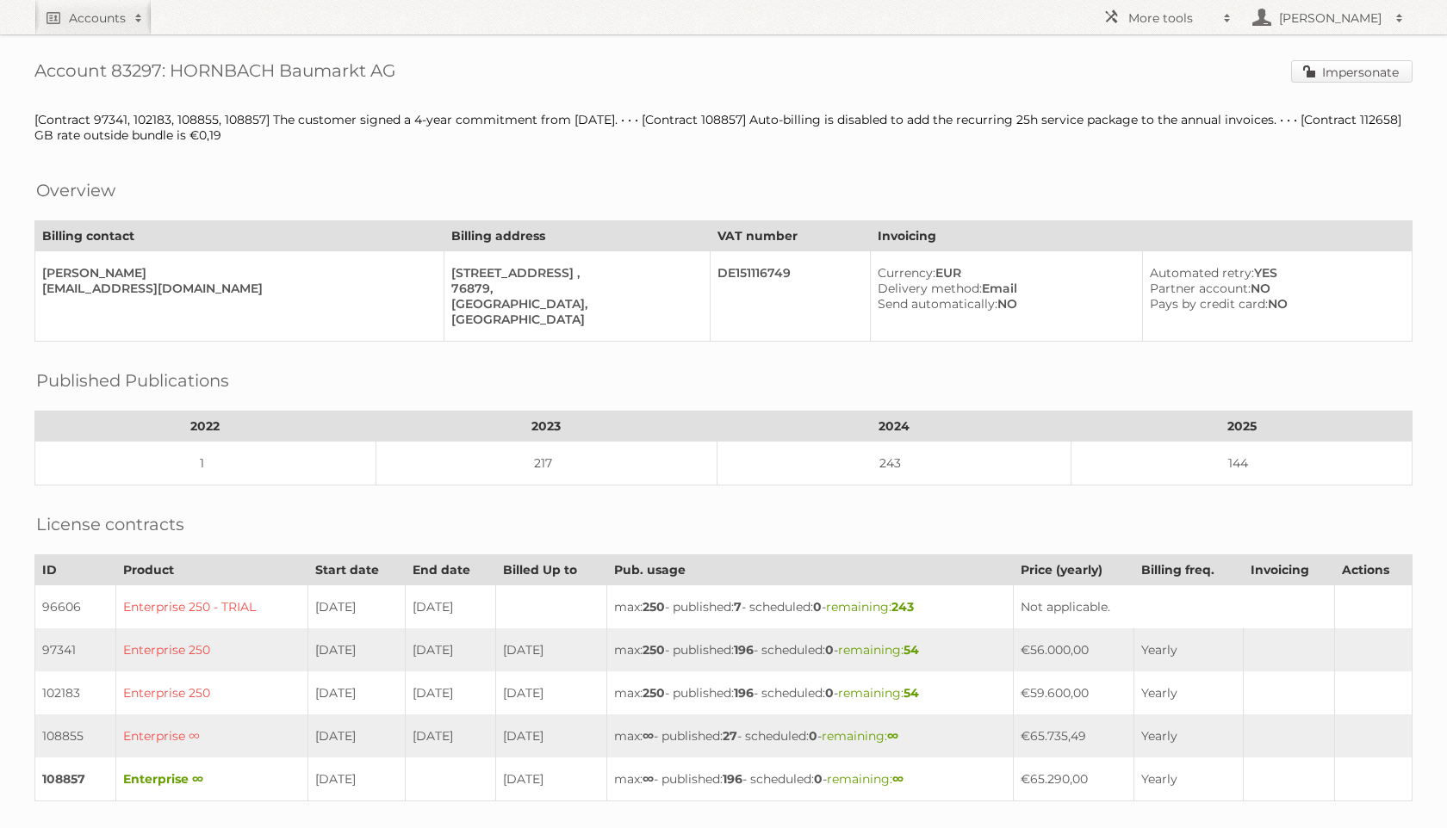
click at [1354, 63] on link "Impersonate" at bounding box center [1351, 71] width 121 height 22
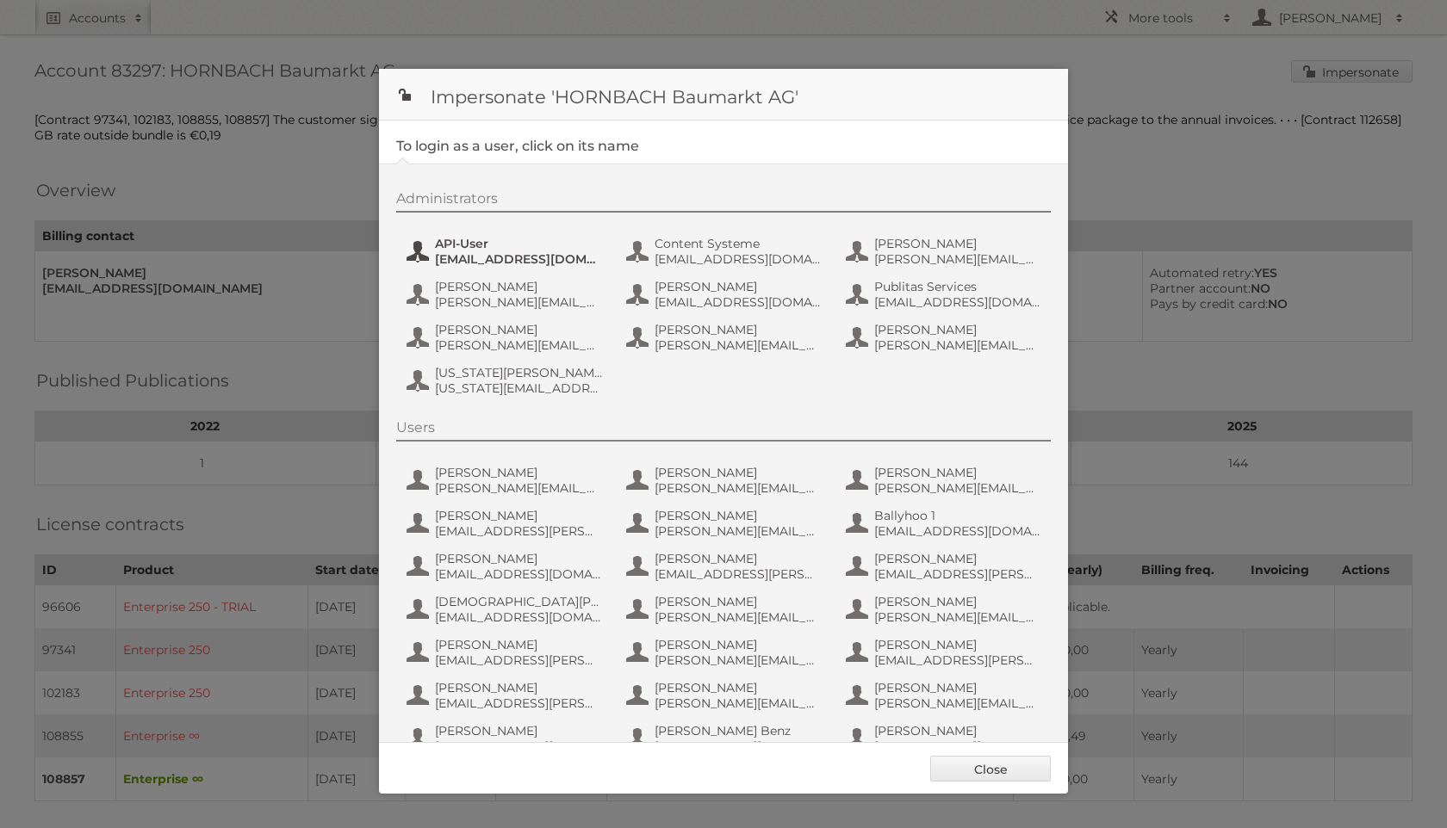
click at [518, 257] on span "api-publitas@hornbach.com" at bounding box center [518, 258] width 167 height 15
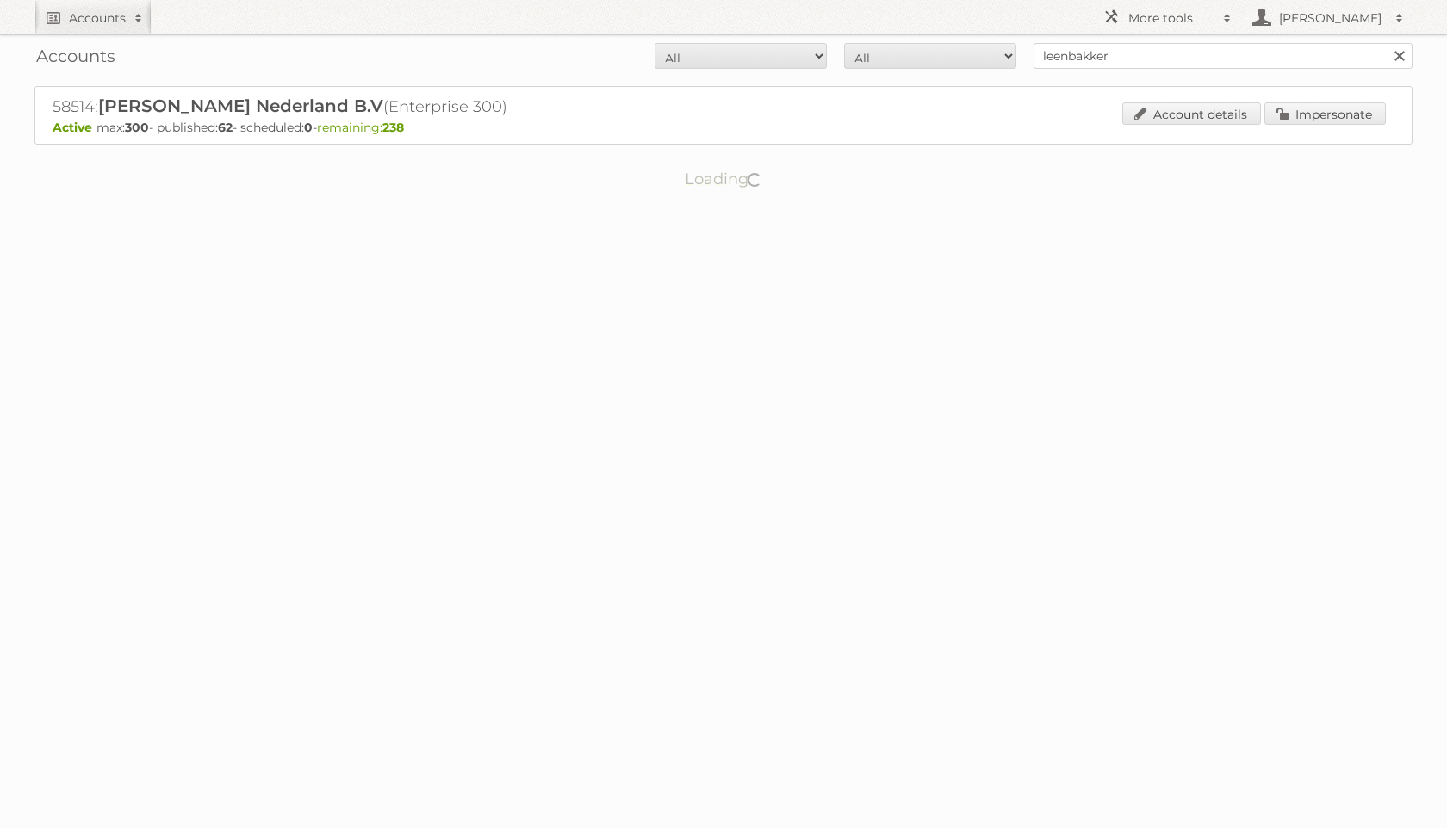
click at [1224, 43] on input "leenbakker" at bounding box center [1222, 56] width 379 height 26
type input "wibra"
click at [1385, 43] on input "Search" at bounding box center [1398, 56] width 26 height 26
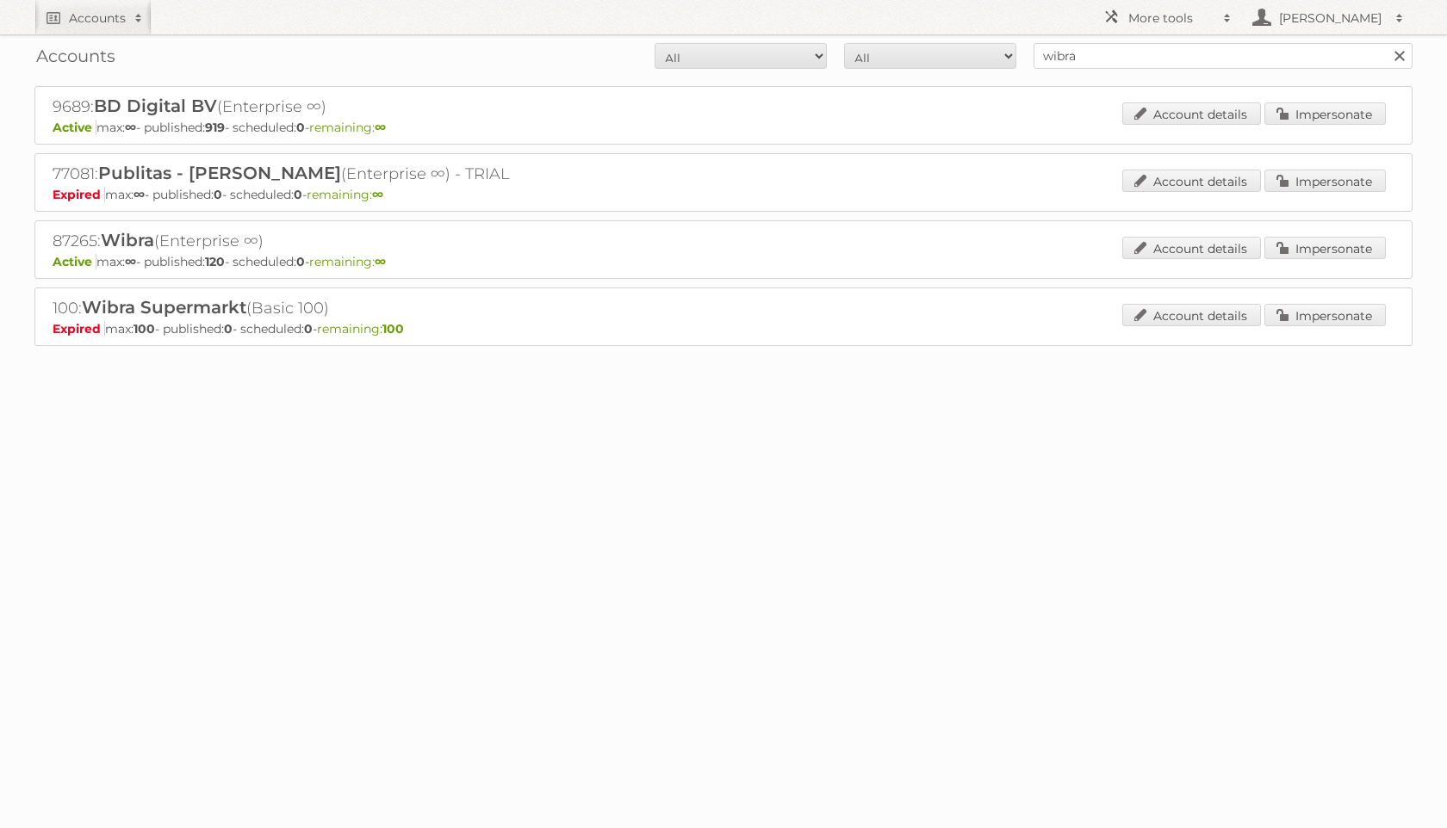
click at [1267, 100] on div "9689: BD Digital BV (Enterprise ∞) Active max: ∞ - published: 919 - scheduled: …" at bounding box center [723, 115] width 1378 height 59
click at [1280, 105] on link "Impersonate" at bounding box center [1324, 113] width 121 height 22
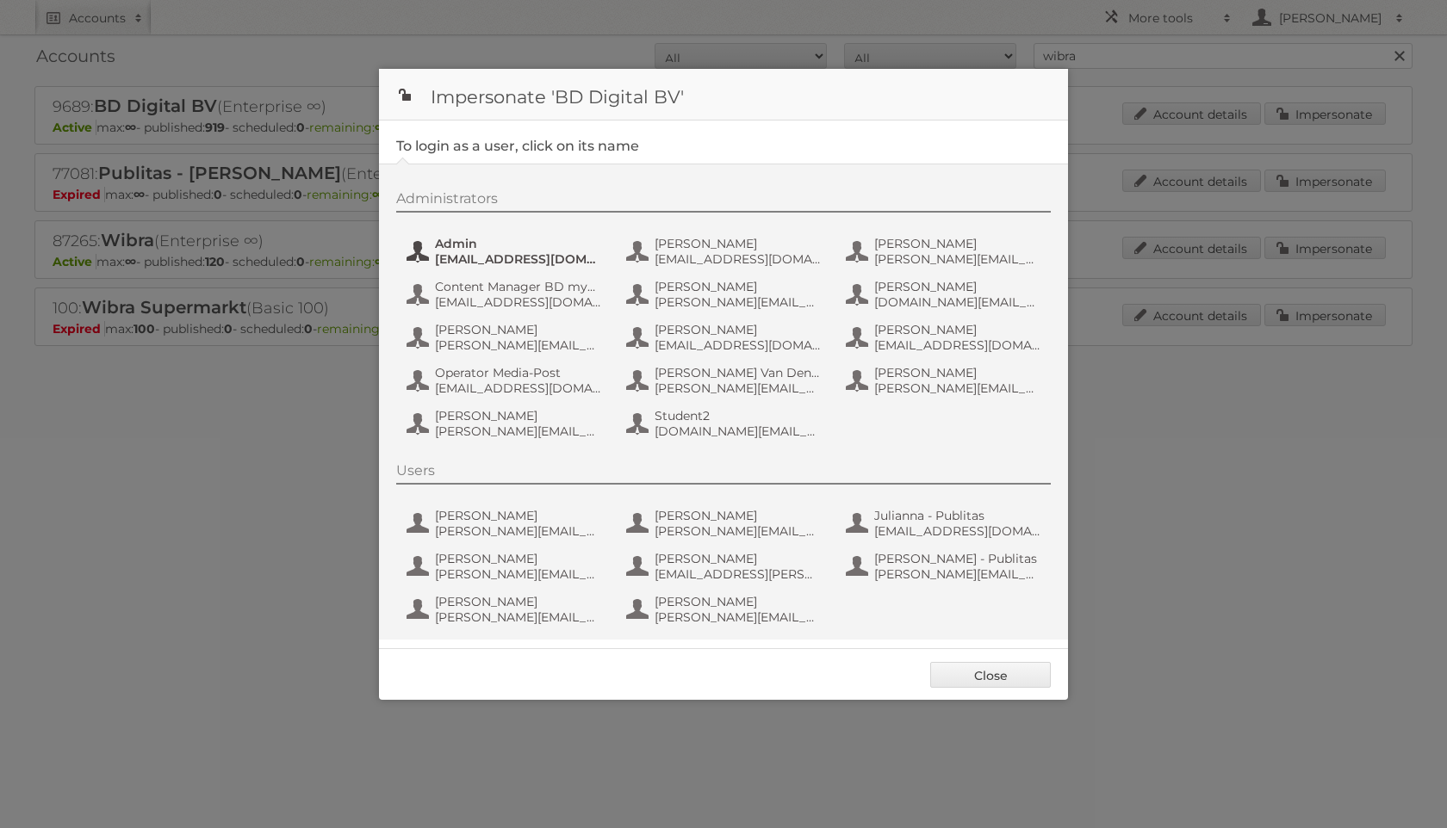
click at [543, 260] on span "admin@agilys.com" at bounding box center [518, 258] width 167 height 15
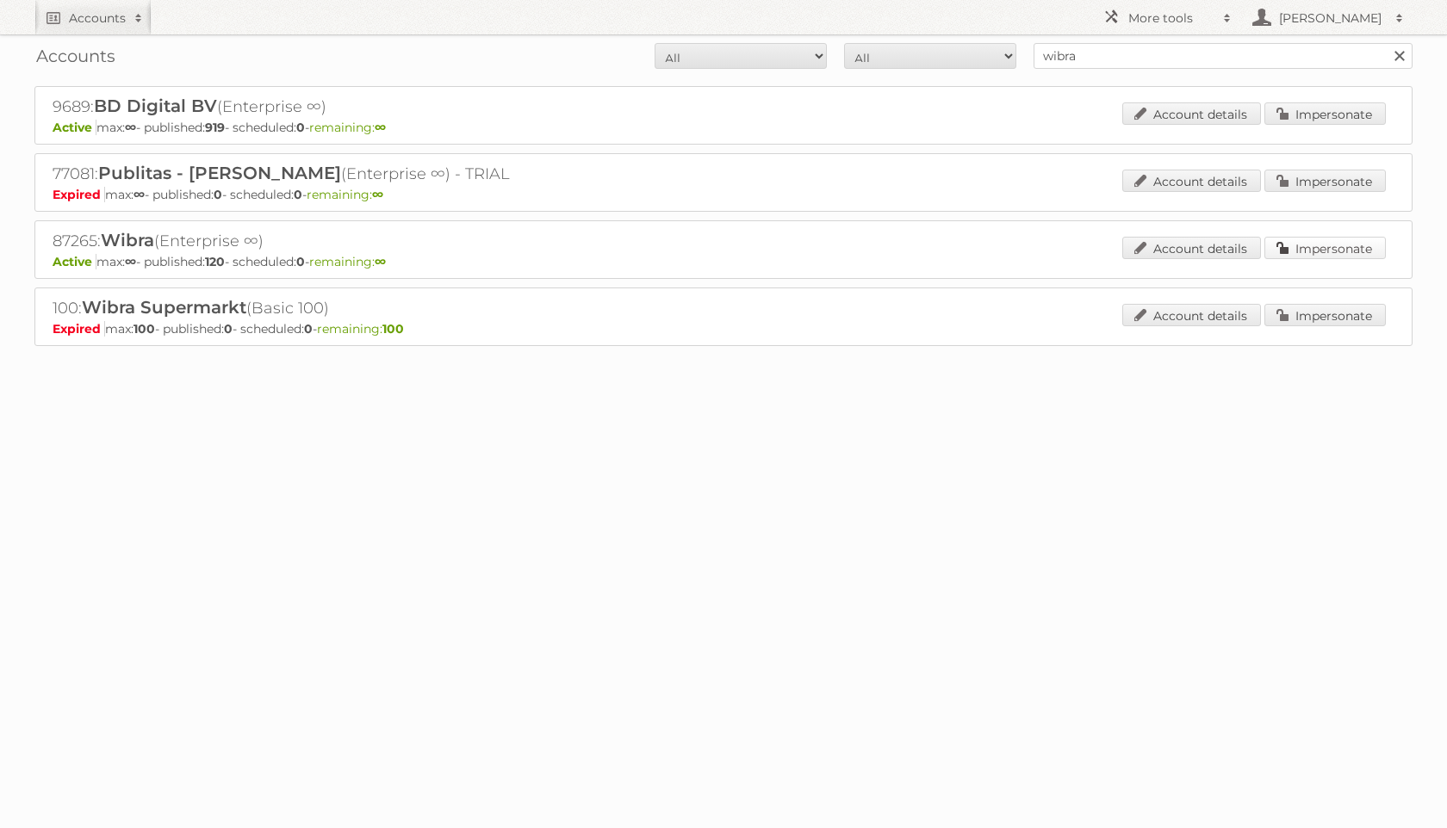
click at [1325, 245] on link "Impersonate" at bounding box center [1324, 248] width 121 height 22
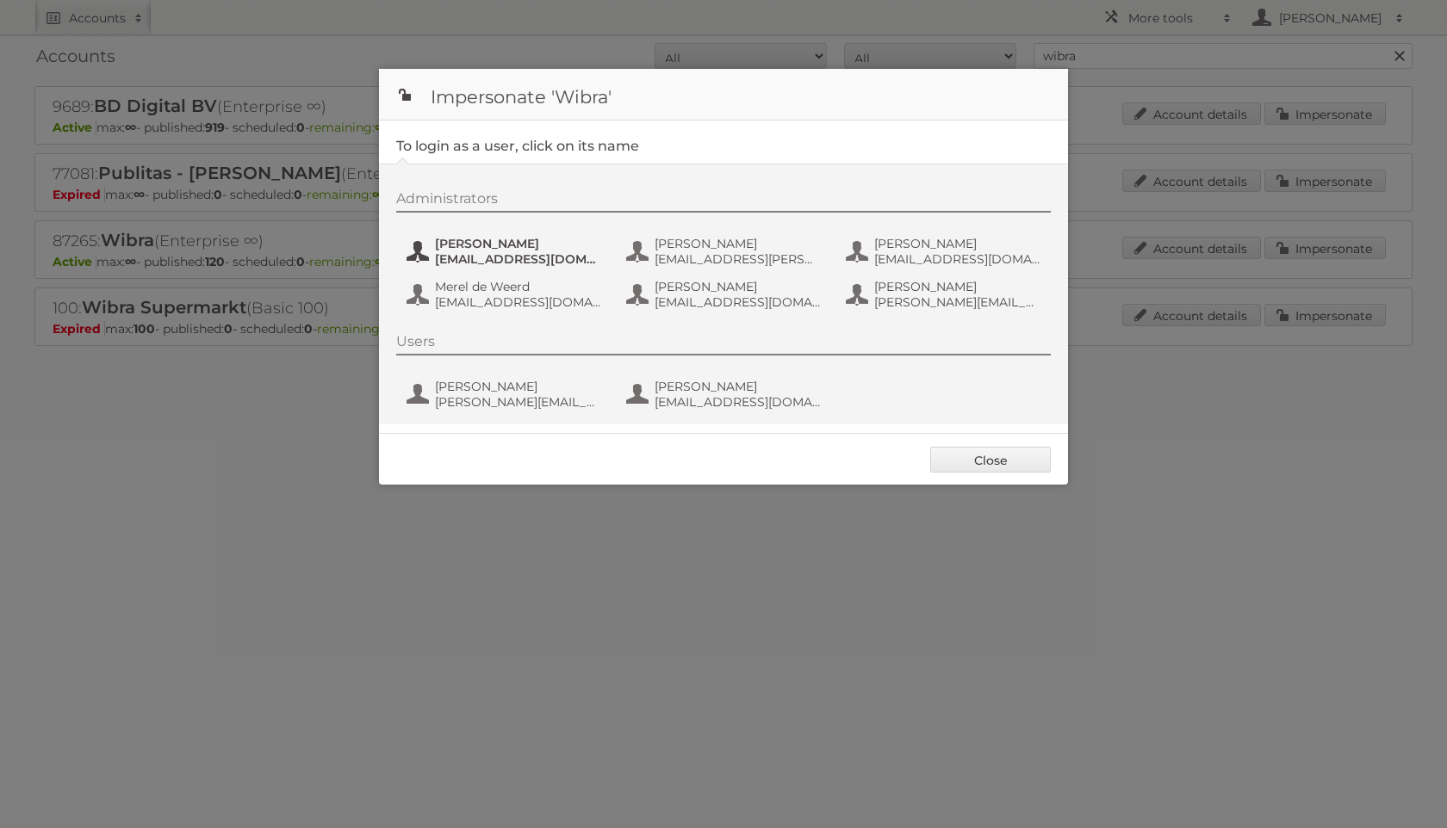
click at [473, 253] on span "g.aaldering@wibra.nl" at bounding box center [518, 258] width 167 height 15
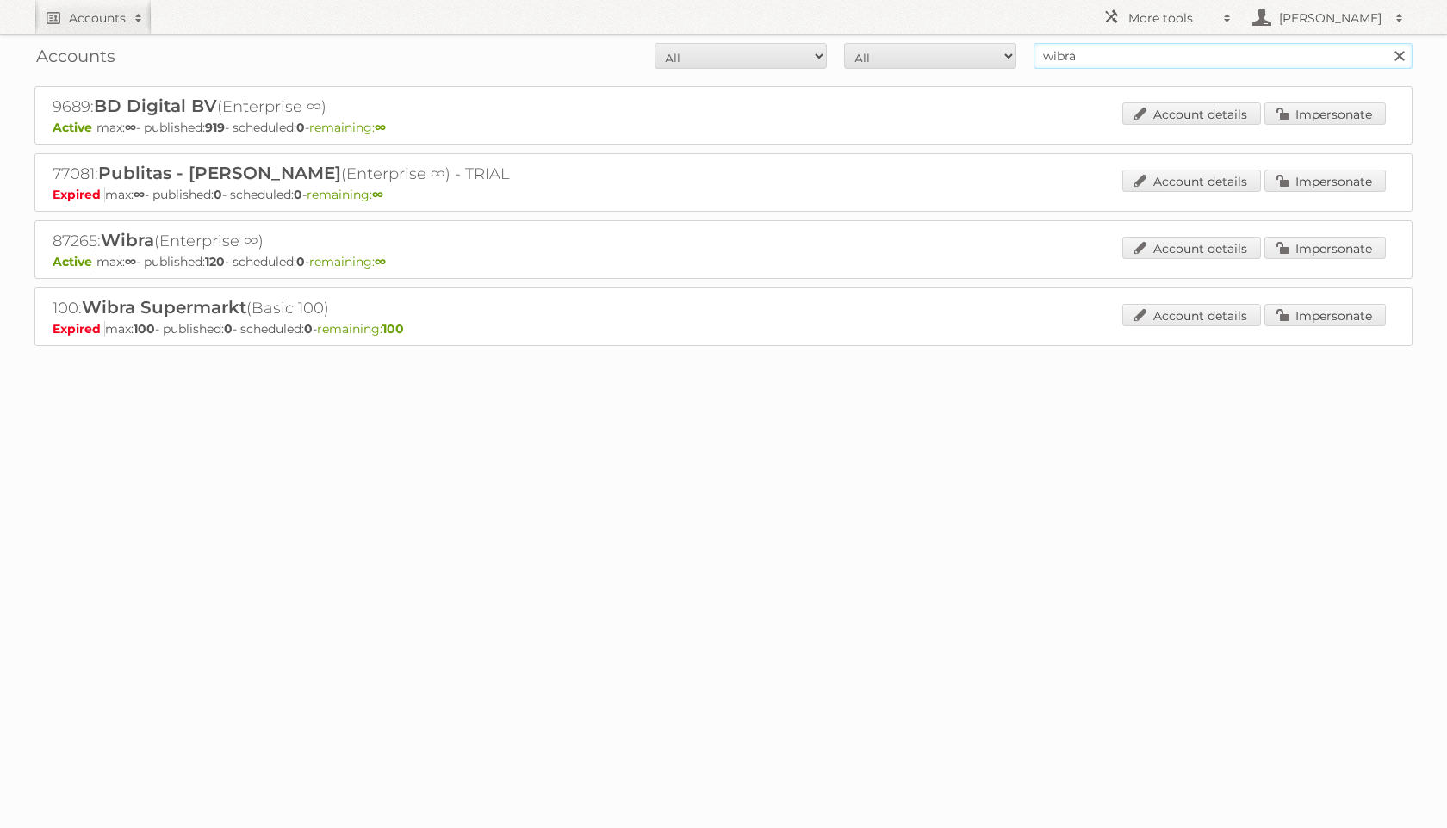
click at [1096, 64] on input "wibra" at bounding box center [1222, 56] width 379 height 26
type input "kluswijs"
click at [1385, 43] on input "Search" at bounding box center [1398, 56] width 26 height 26
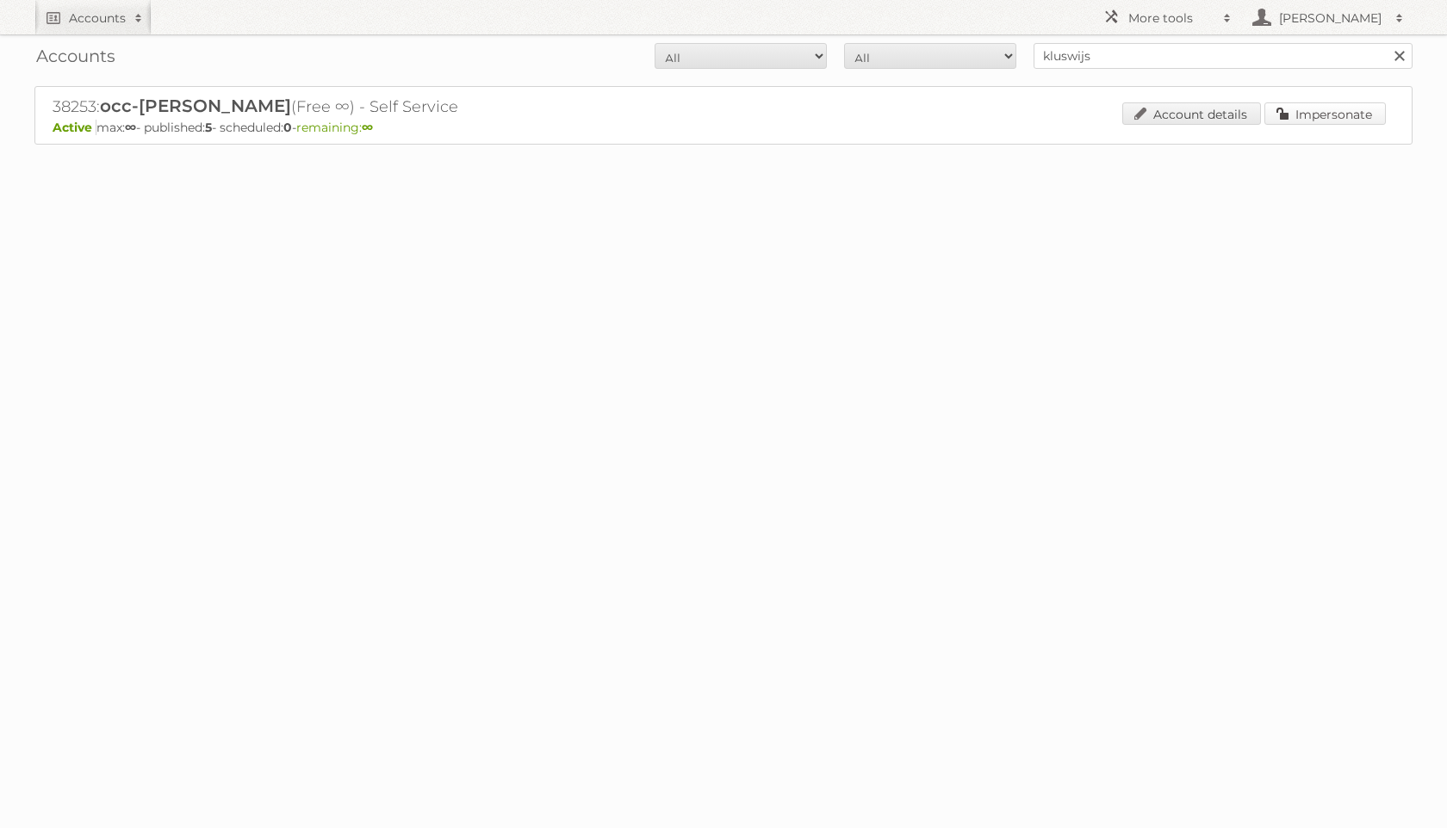
click at [1330, 114] on link "Impersonate" at bounding box center [1324, 113] width 121 height 22
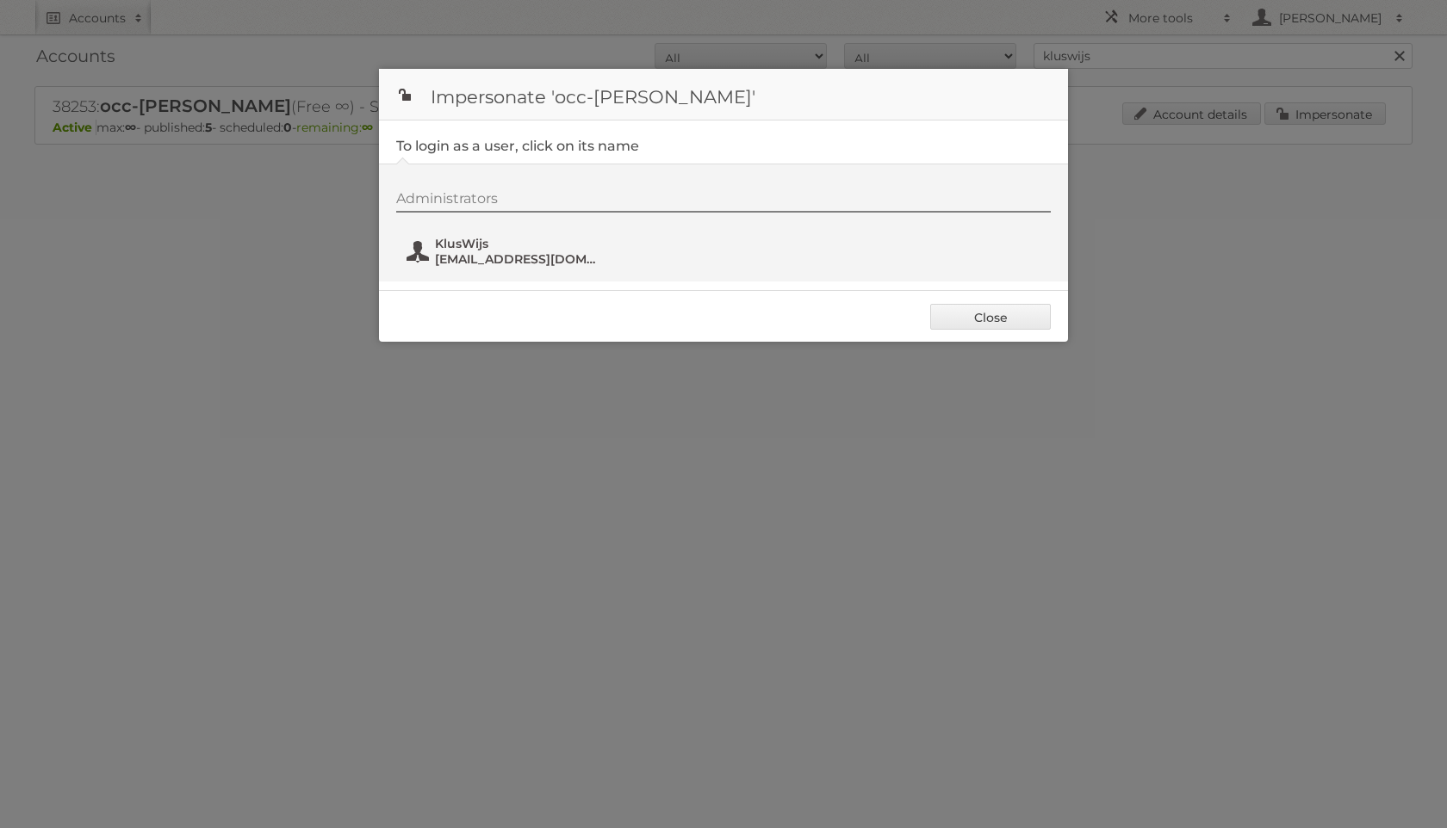
click at [499, 257] on span "[EMAIL_ADDRESS][DOMAIN_NAME]" at bounding box center [518, 258] width 167 height 15
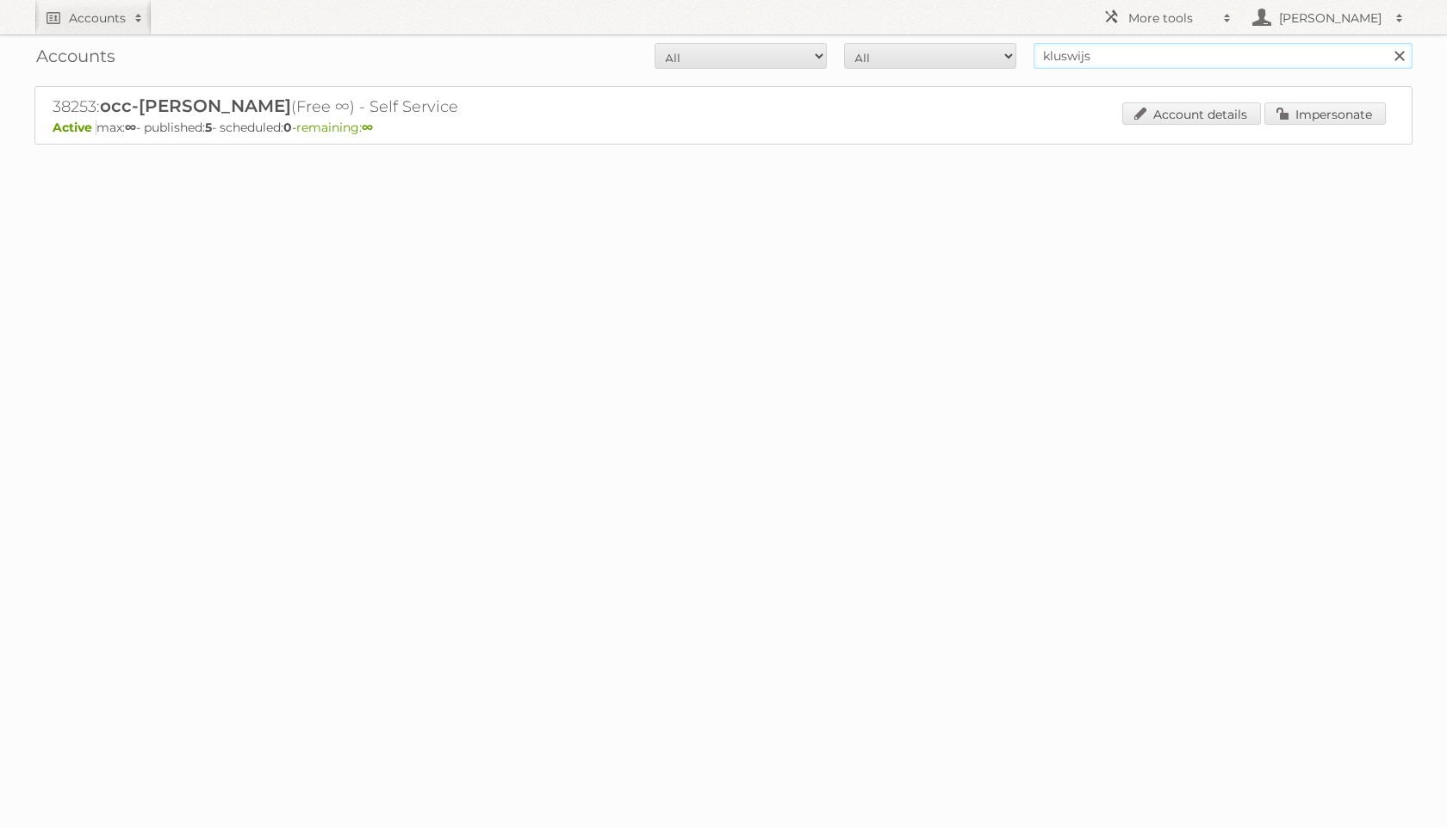
click at [1078, 57] on input "kluswijs" at bounding box center [1222, 56] width 379 height 26
type input "hubo"
click at [1385, 43] on input "Search" at bounding box center [1398, 56] width 26 height 26
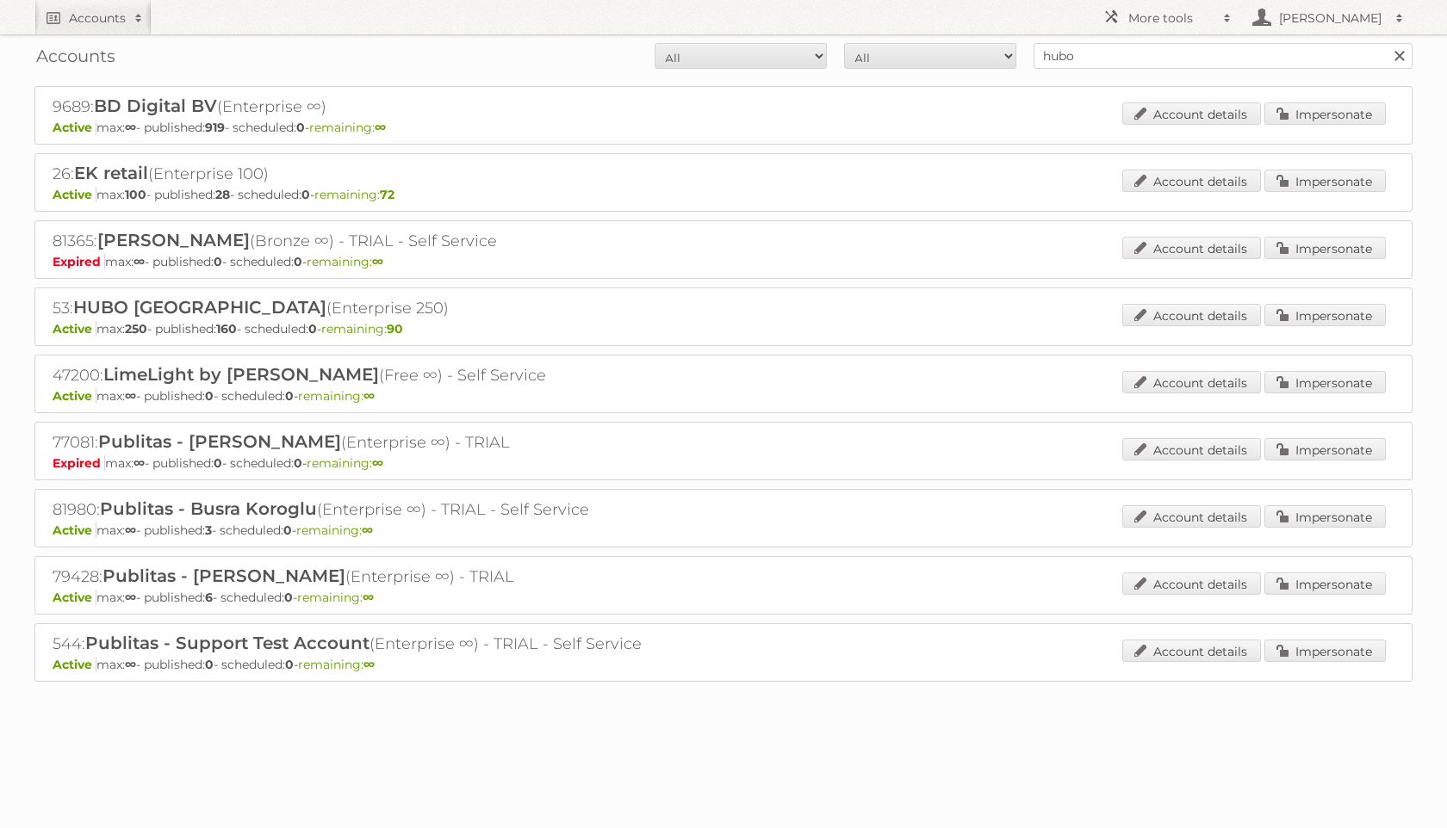
click at [1311, 164] on div "26: EK retail (Enterprise 100) Active max: 100 - published: 28 - scheduled: 0 -…" at bounding box center [723, 182] width 1378 height 59
click at [1311, 175] on link "Impersonate" at bounding box center [1324, 181] width 121 height 22
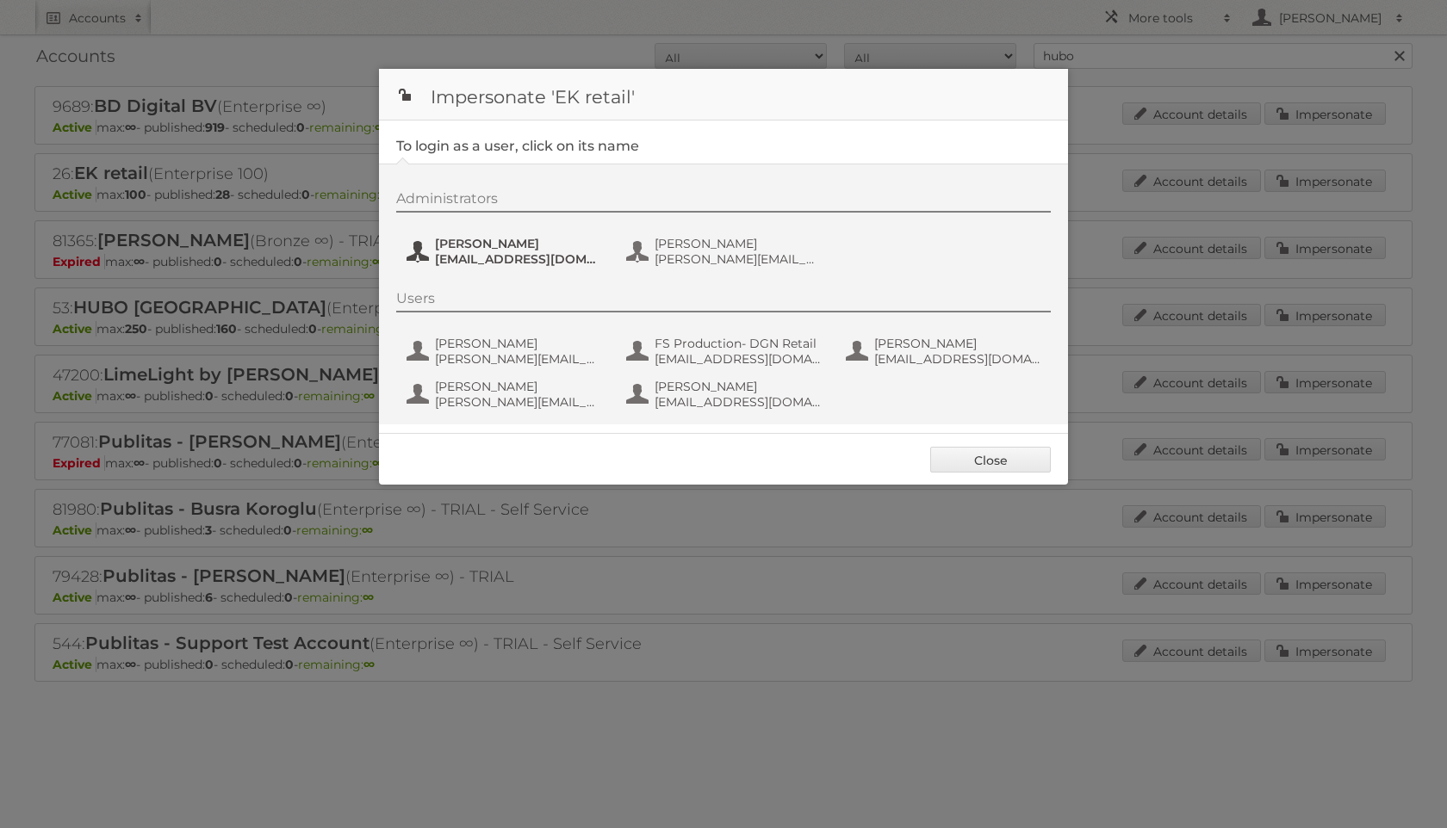
click at [522, 245] on span "[PERSON_NAME]" at bounding box center [518, 243] width 167 height 15
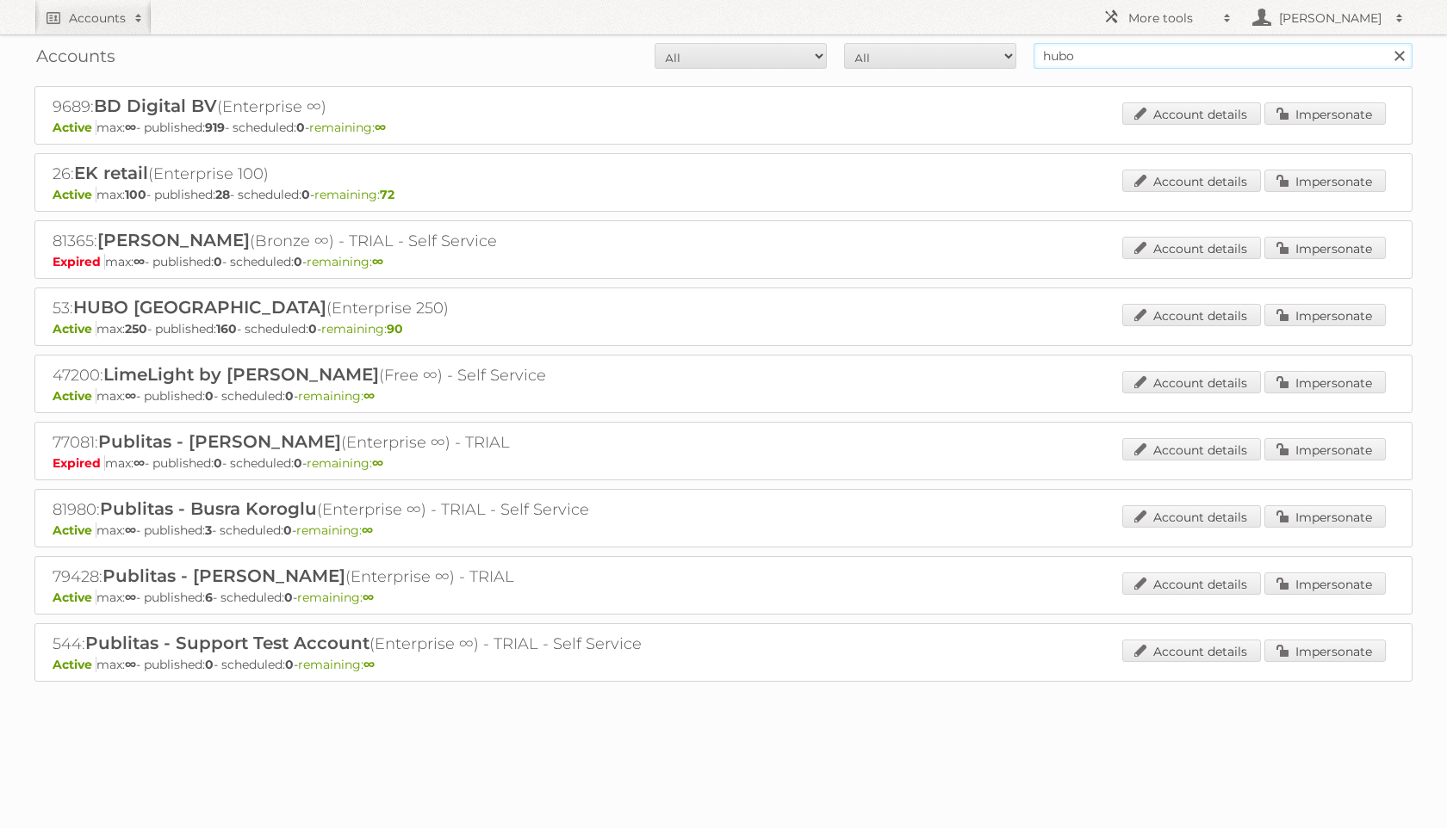
click at [1088, 61] on input "hubo" at bounding box center [1222, 56] width 379 height 26
type input "intratuin"
click at [1385, 43] on input "Search" at bounding box center [1398, 56] width 26 height 26
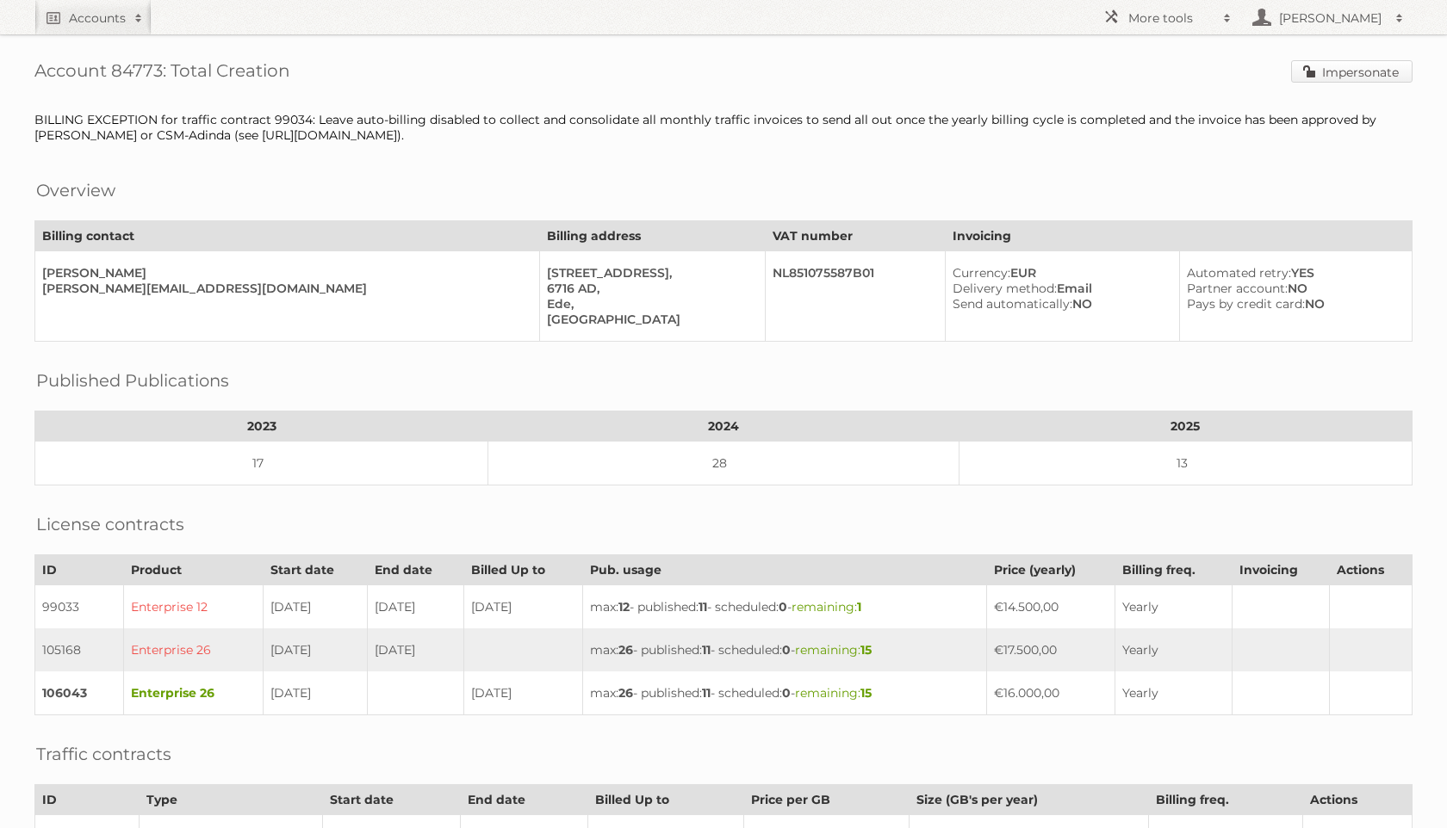
click at [1341, 75] on link "Impersonate" at bounding box center [1351, 71] width 121 height 22
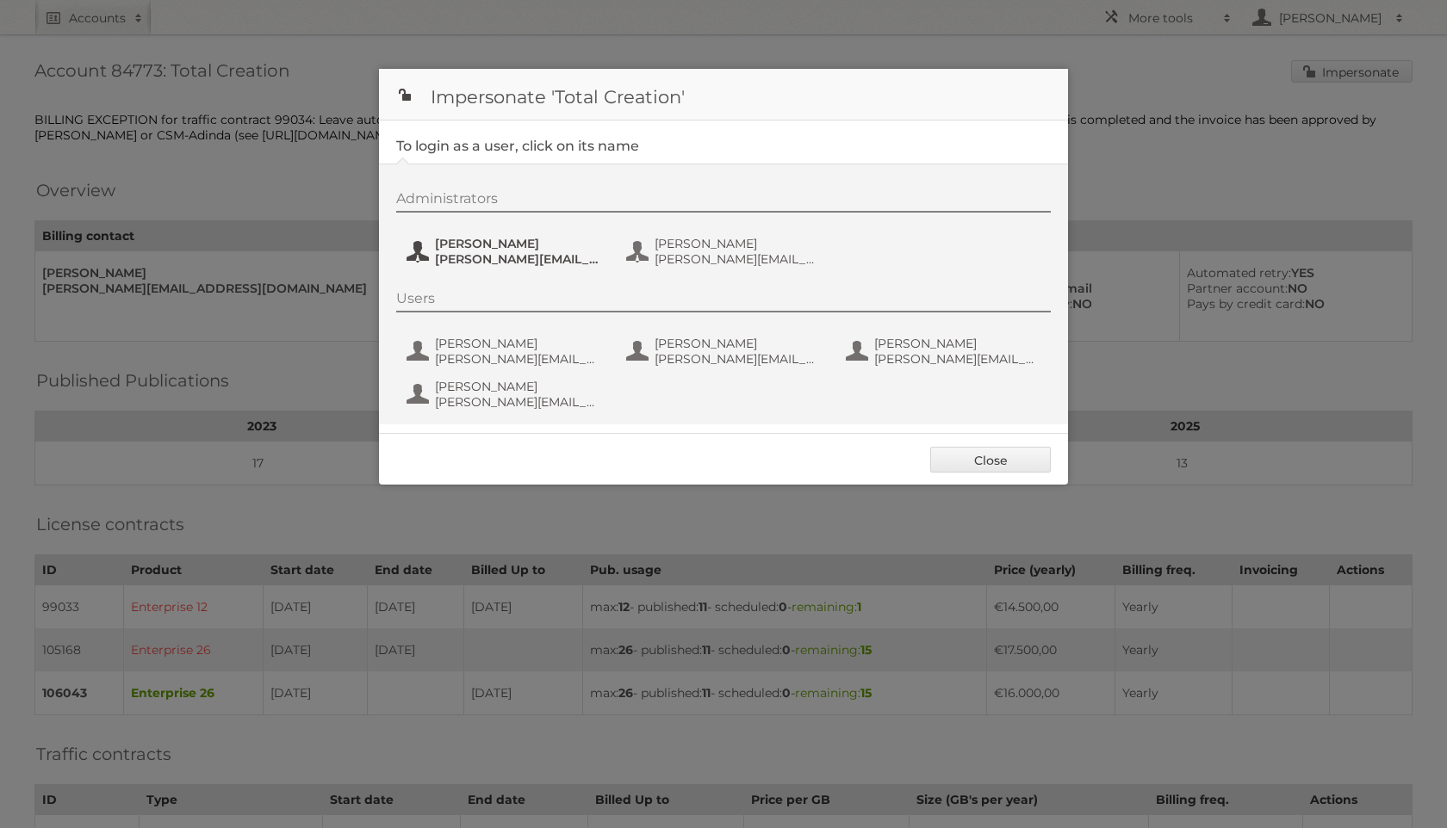
click at [507, 259] on span "marleen@totalcreation.nl" at bounding box center [518, 258] width 167 height 15
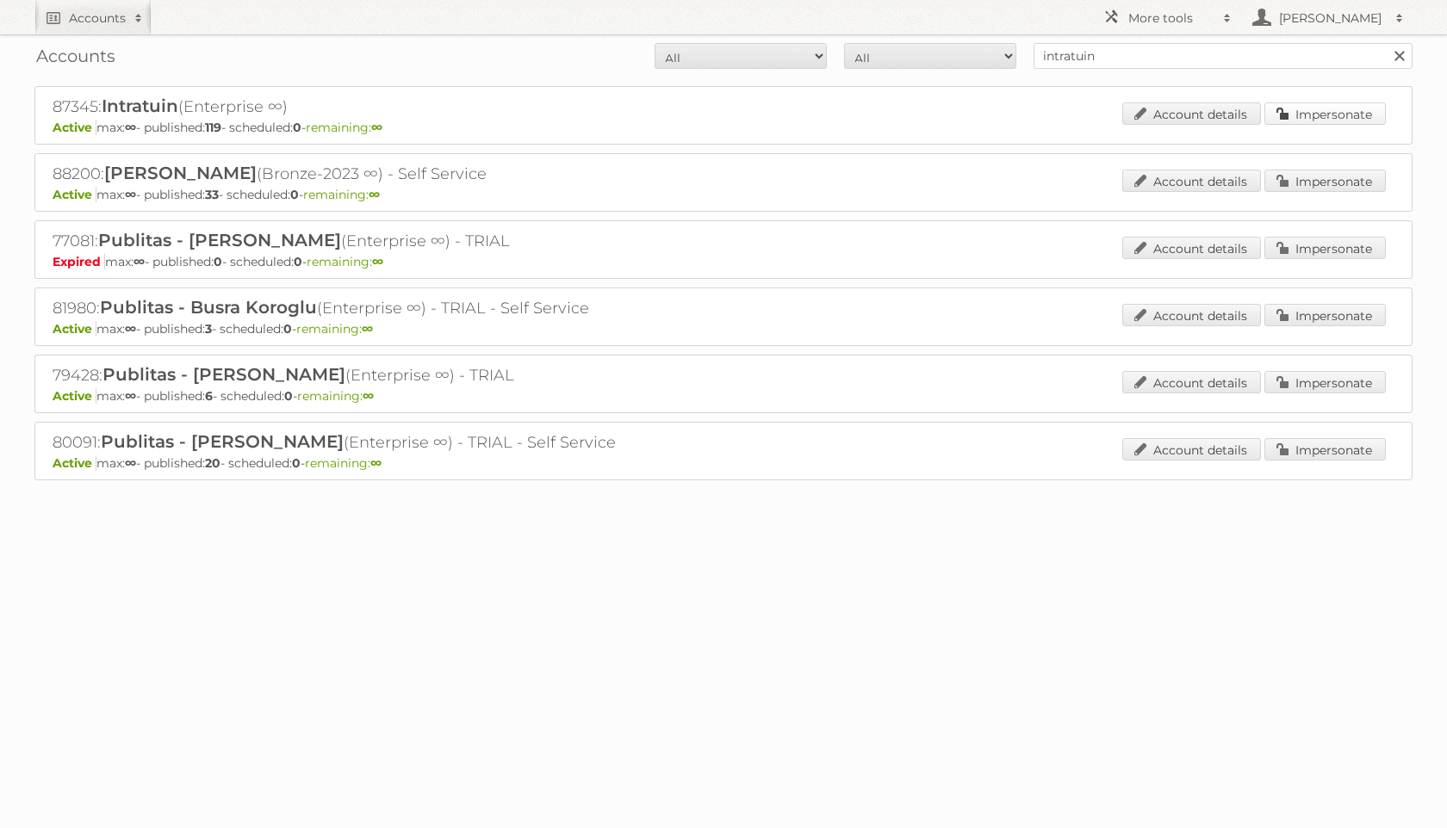
click at [1273, 110] on link "Impersonate" at bounding box center [1324, 113] width 121 height 22
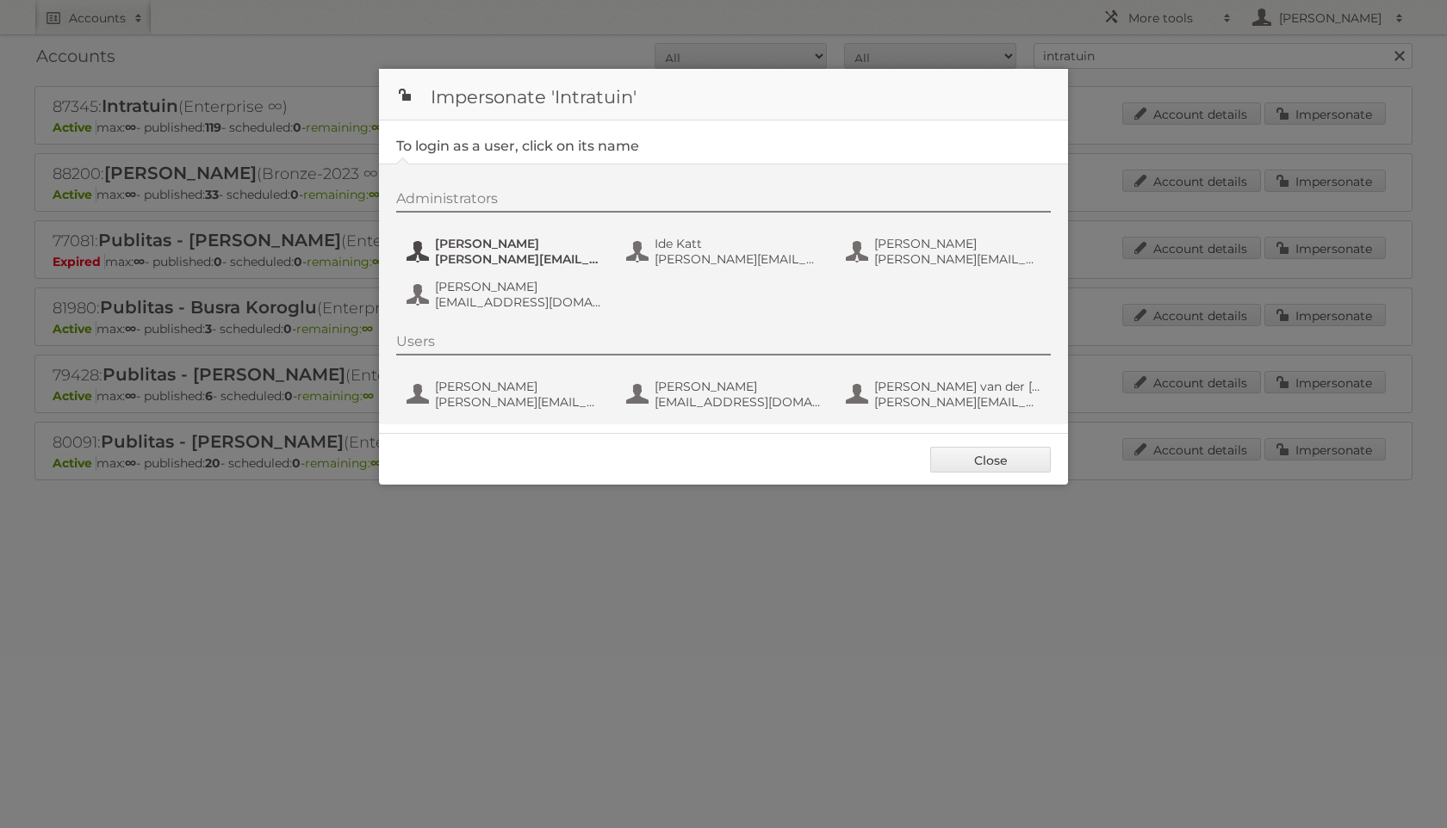
click at [487, 247] on span "Annika Clemens" at bounding box center [518, 243] width 167 height 15
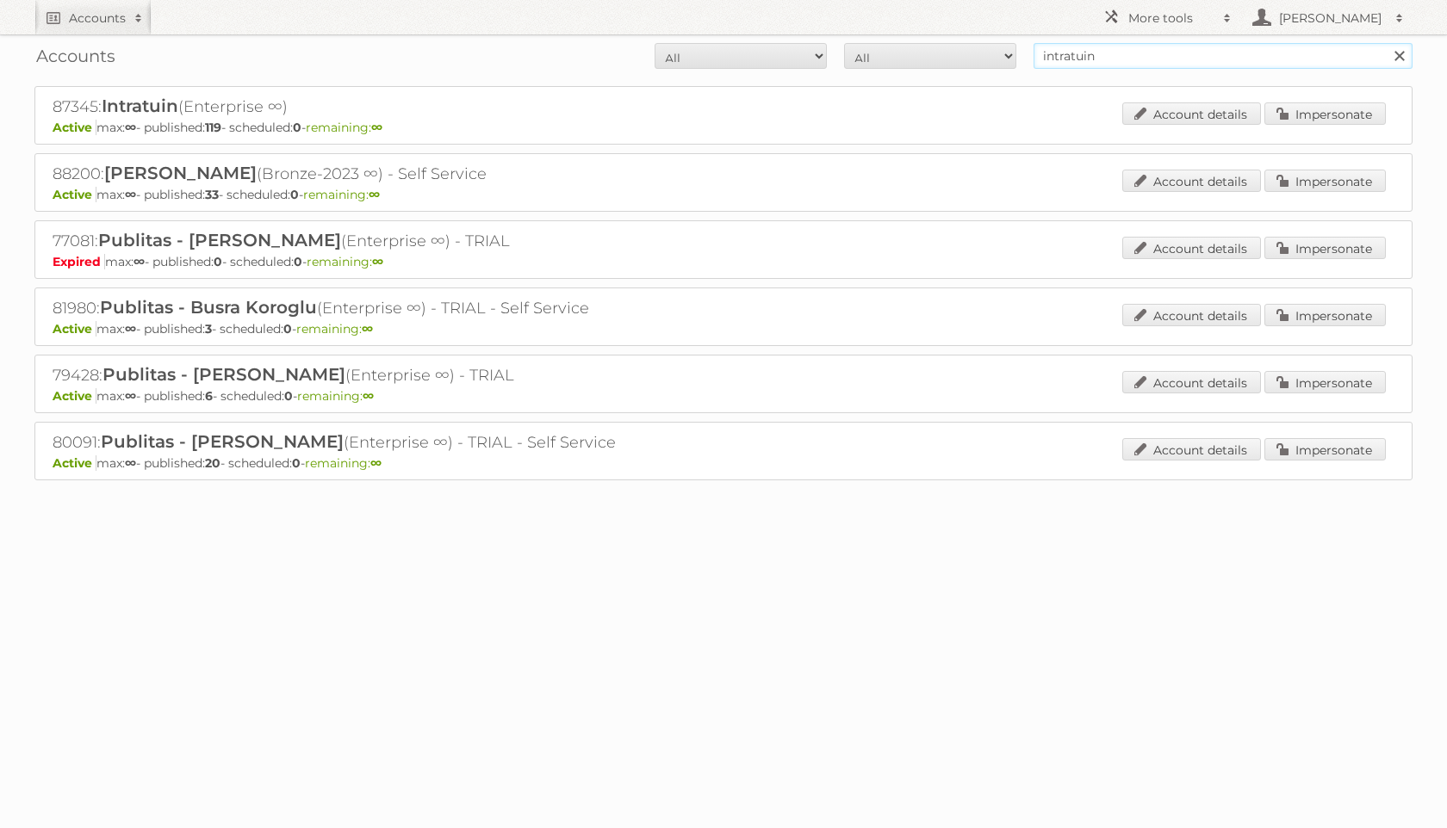
click at [1121, 43] on input "intratuin" at bounding box center [1222, 56] width 379 height 26
type input "intertoys"
click at [1385, 43] on input "Search" at bounding box center [1398, 56] width 26 height 26
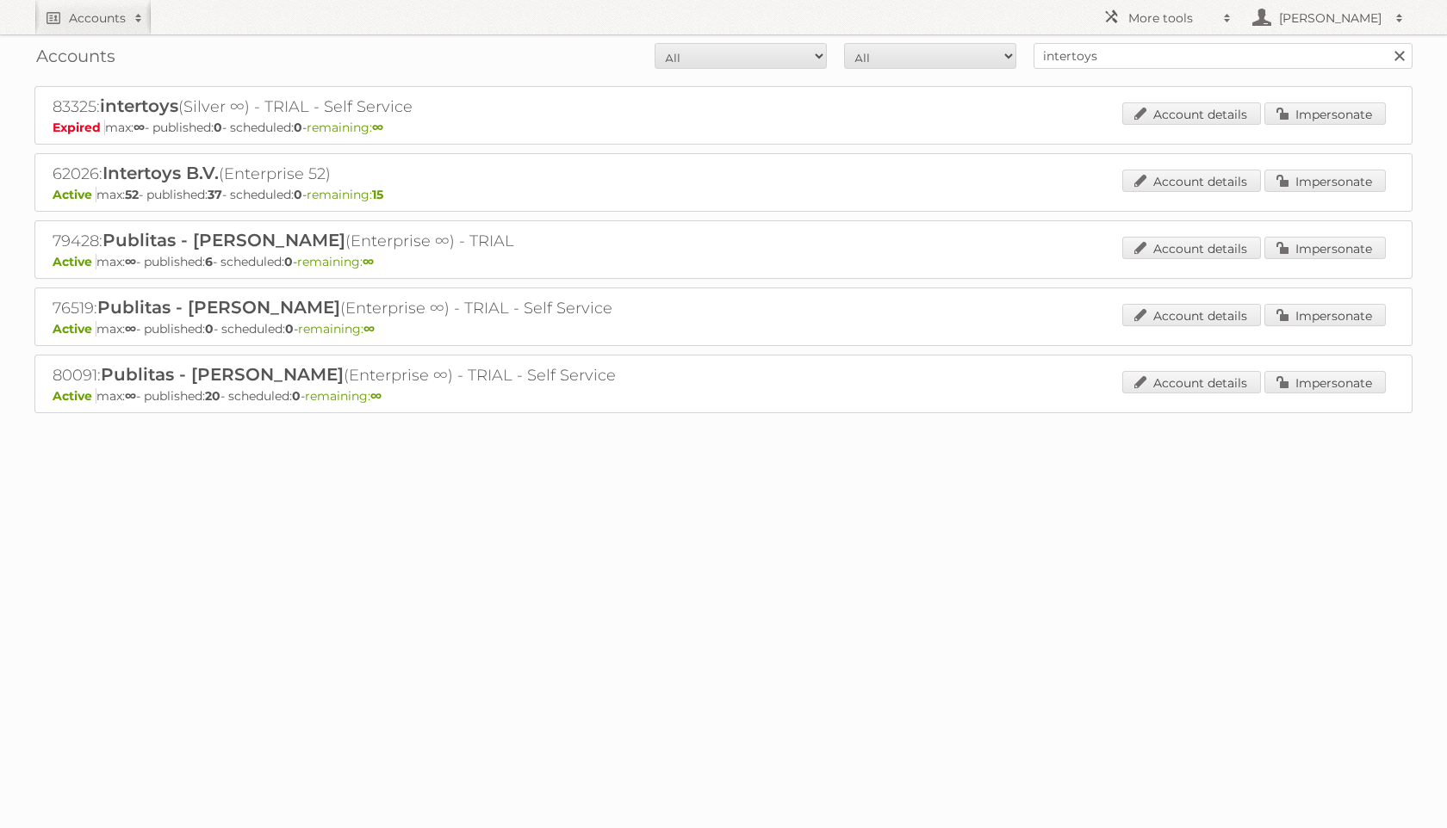
click at [1315, 164] on div "62026: Intertoys B.V. (Enterprise 52) Active max: 52 - published: 37 - schedule…" at bounding box center [723, 182] width 1378 height 59
click at [1312, 167] on div "62026: Intertoys B.V. (Enterprise 52) Active max: 52 - published: 37 - schedule…" at bounding box center [723, 182] width 1378 height 59
click at [1311, 182] on link "Impersonate" at bounding box center [1324, 181] width 121 height 22
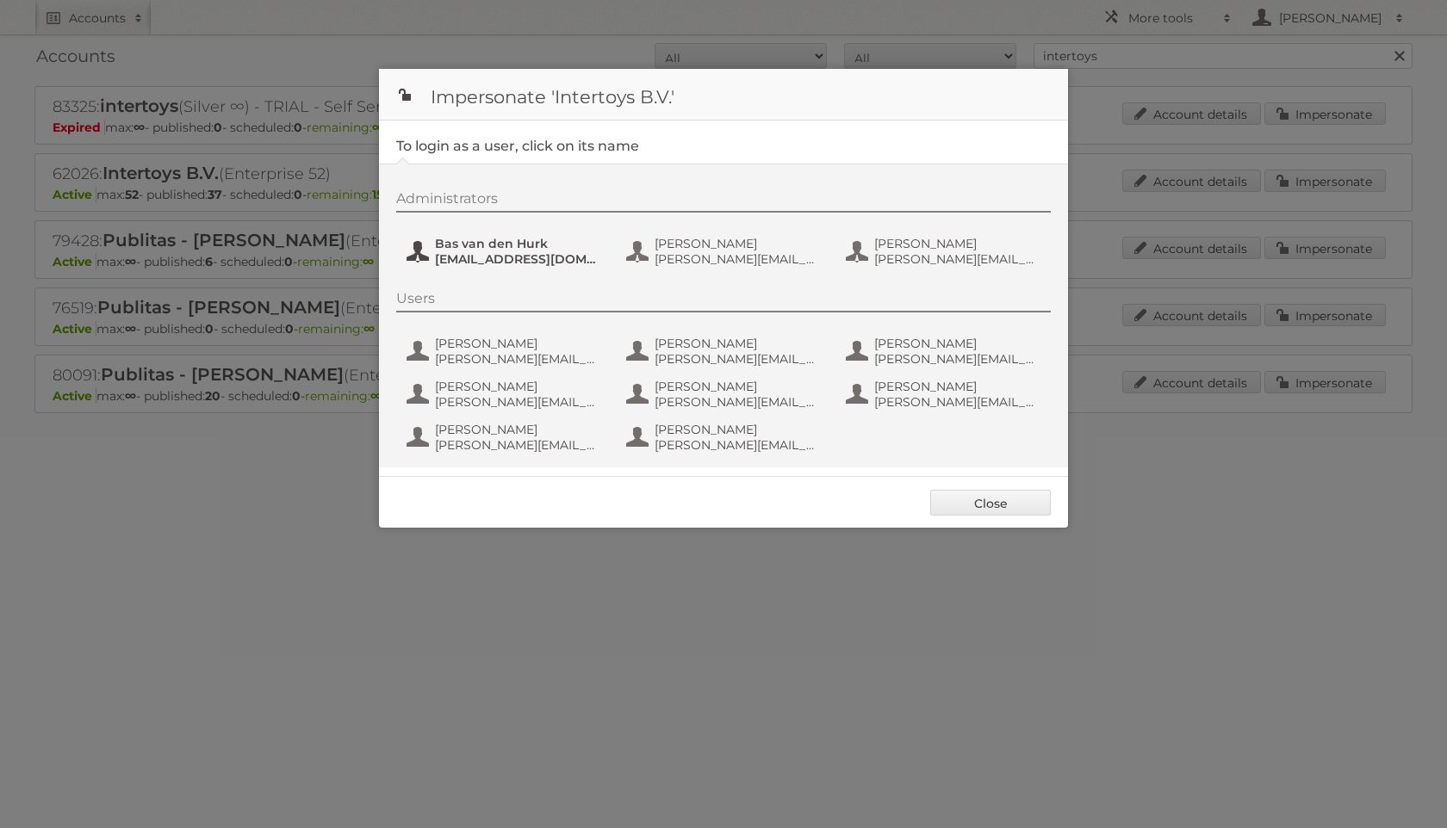
click at [553, 267] on button "Bas van den Hurk [EMAIL_ADDRESS][DOMAIN_NAME]" at bounding box center [506, 251] width 202 height 34
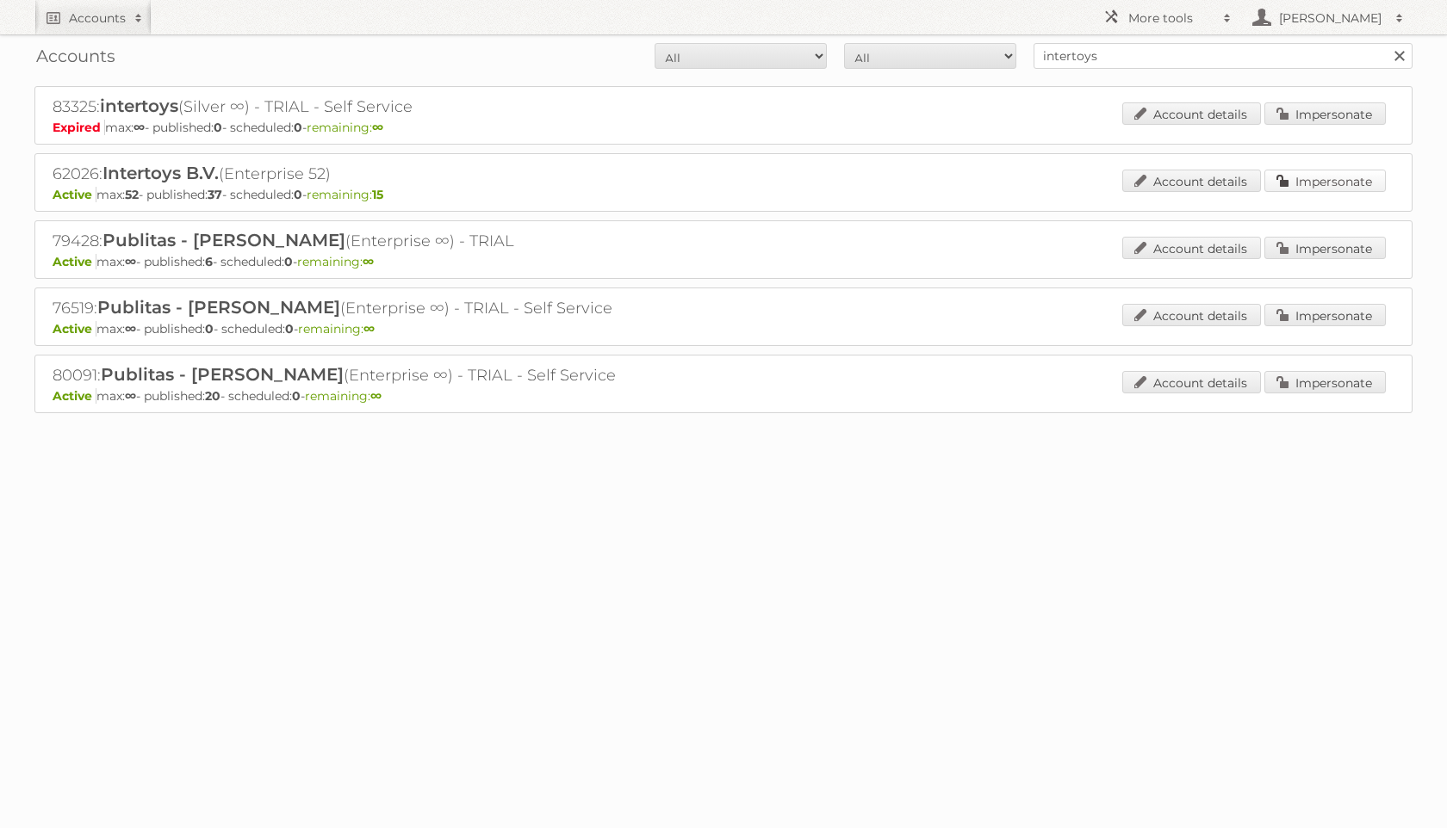
click at [1301, 183] on link "Impersonate" at bounding box center [1324, 181] width 121 height 22
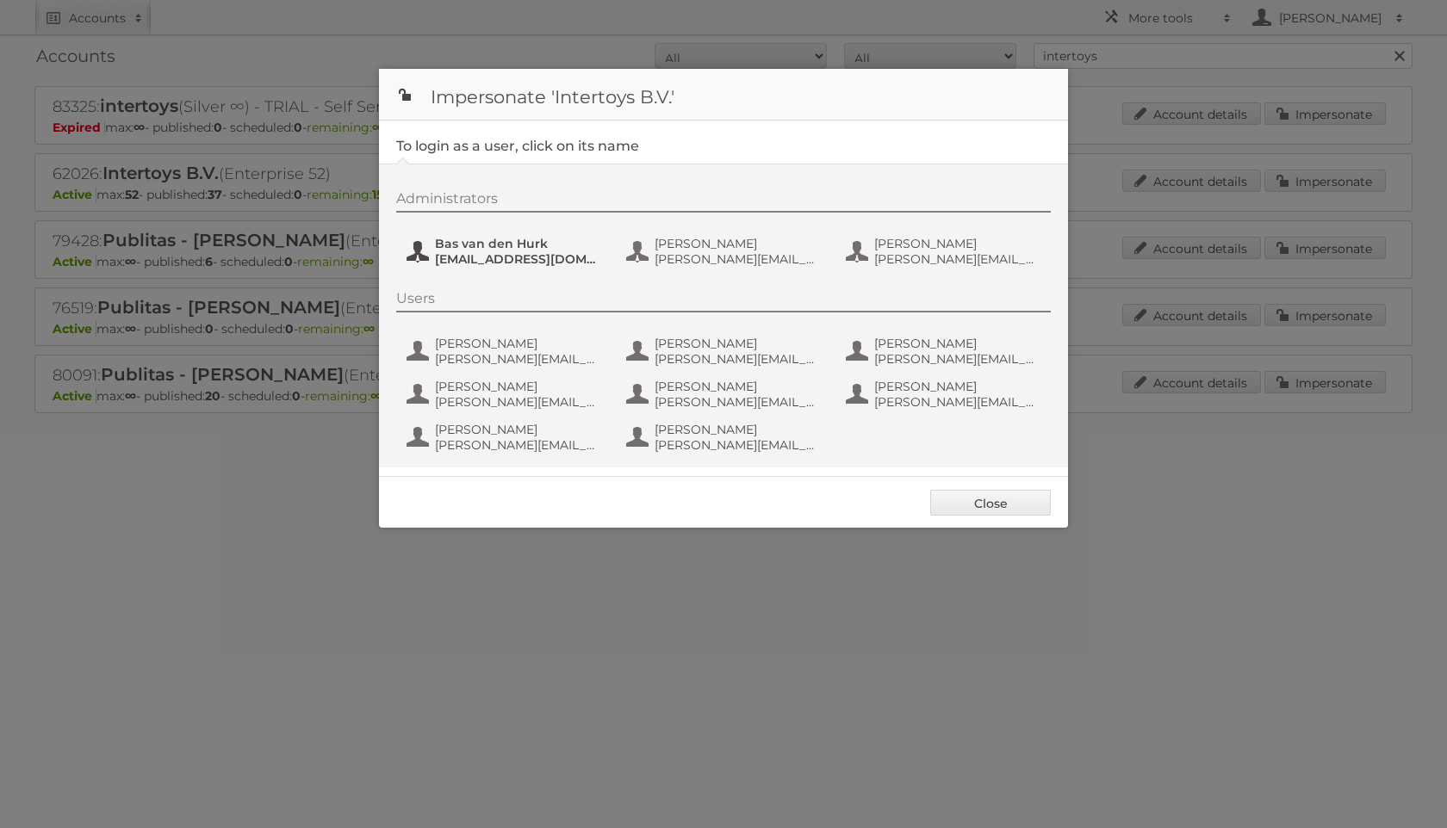
click at [540, 252] on span "[EMAIL_ADDRESS][DOMAIN_NAME]" at bounding box center [518, 258] width 167 height 15
